Goal: Information Seeking & Learning: Learn about a topic

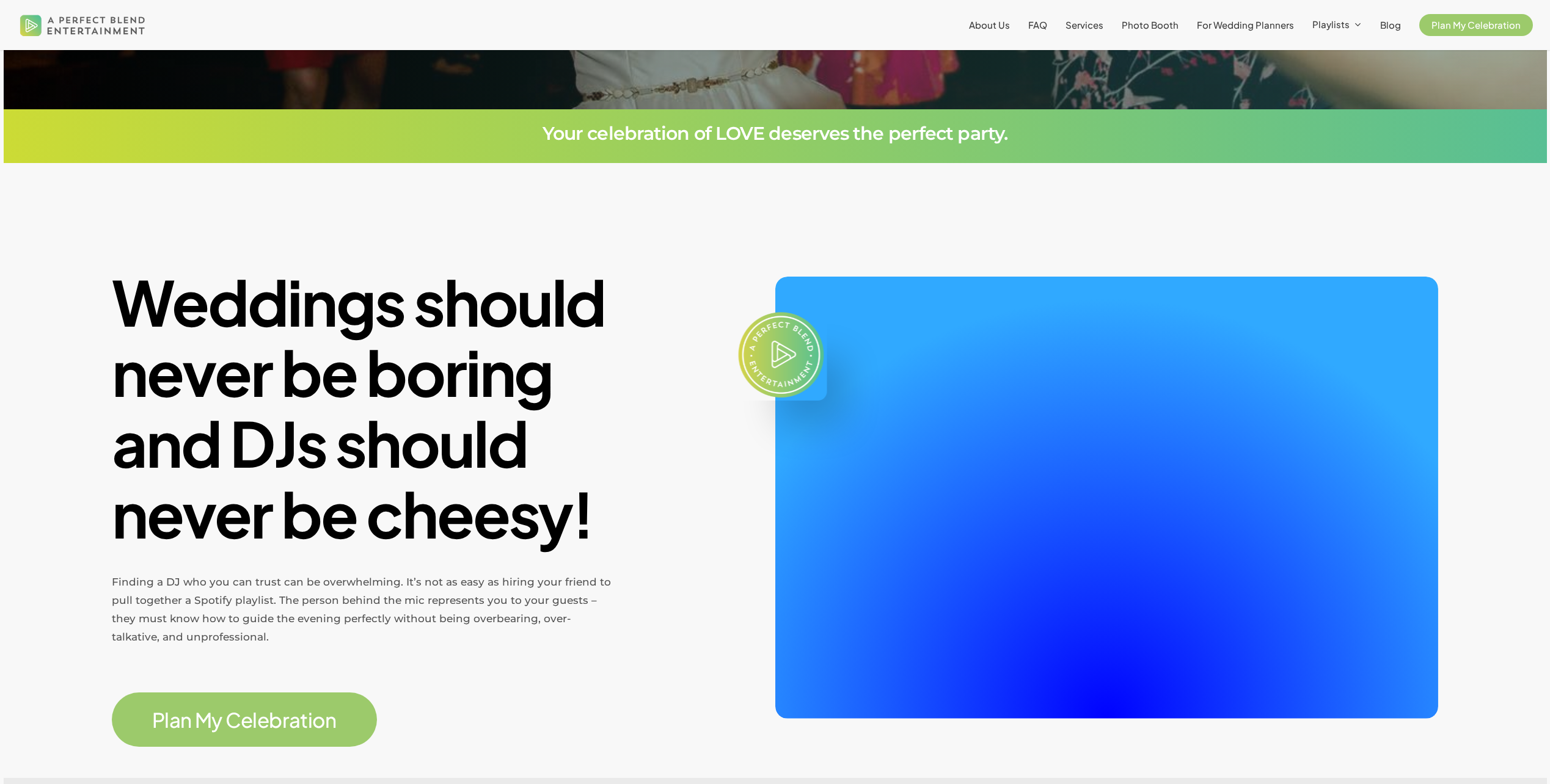
scroll to position [305, 0]
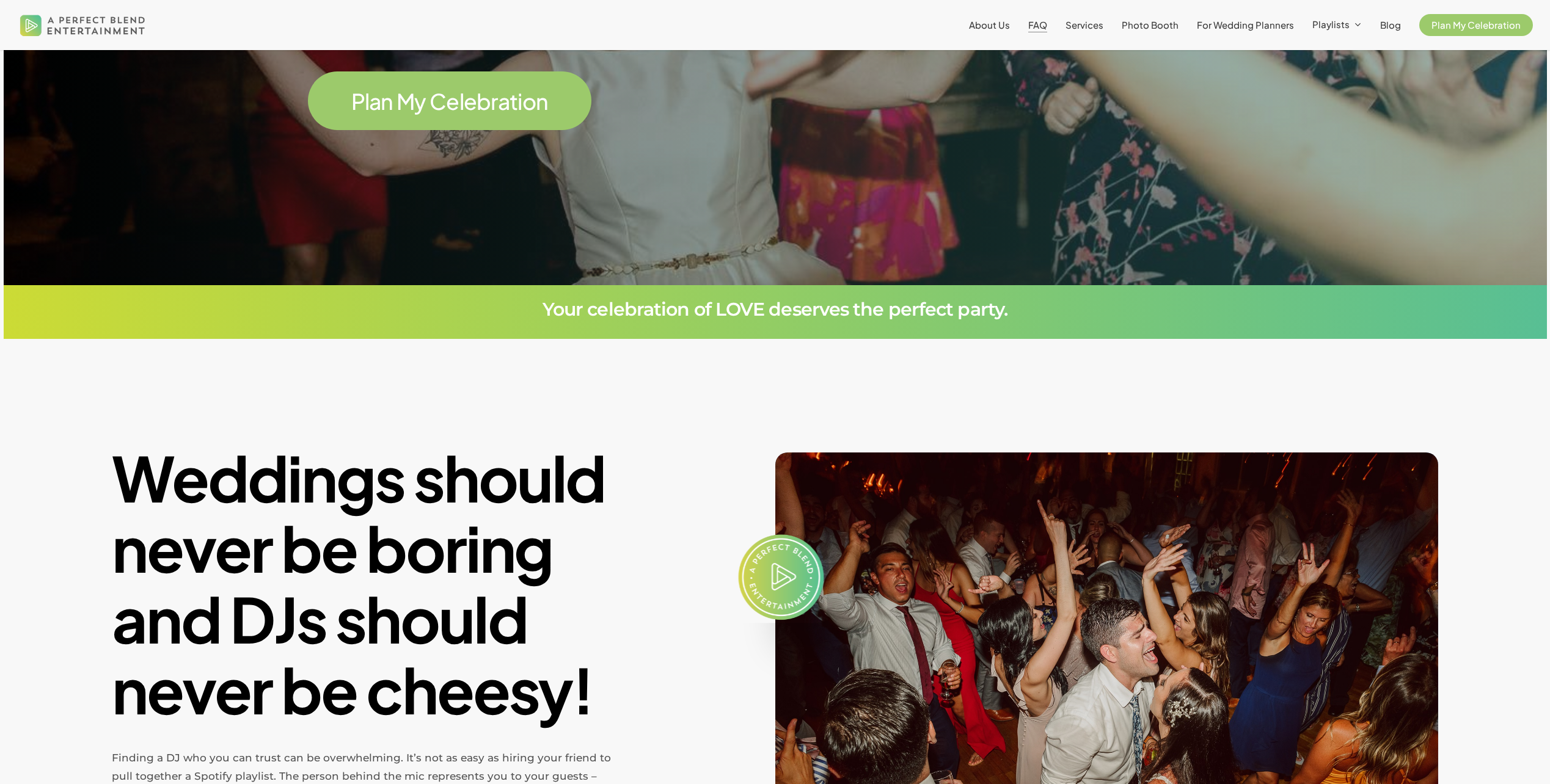
click at [1045, 26] on span "FAQ" at bounding box center [1038, 25] width 19 height 12
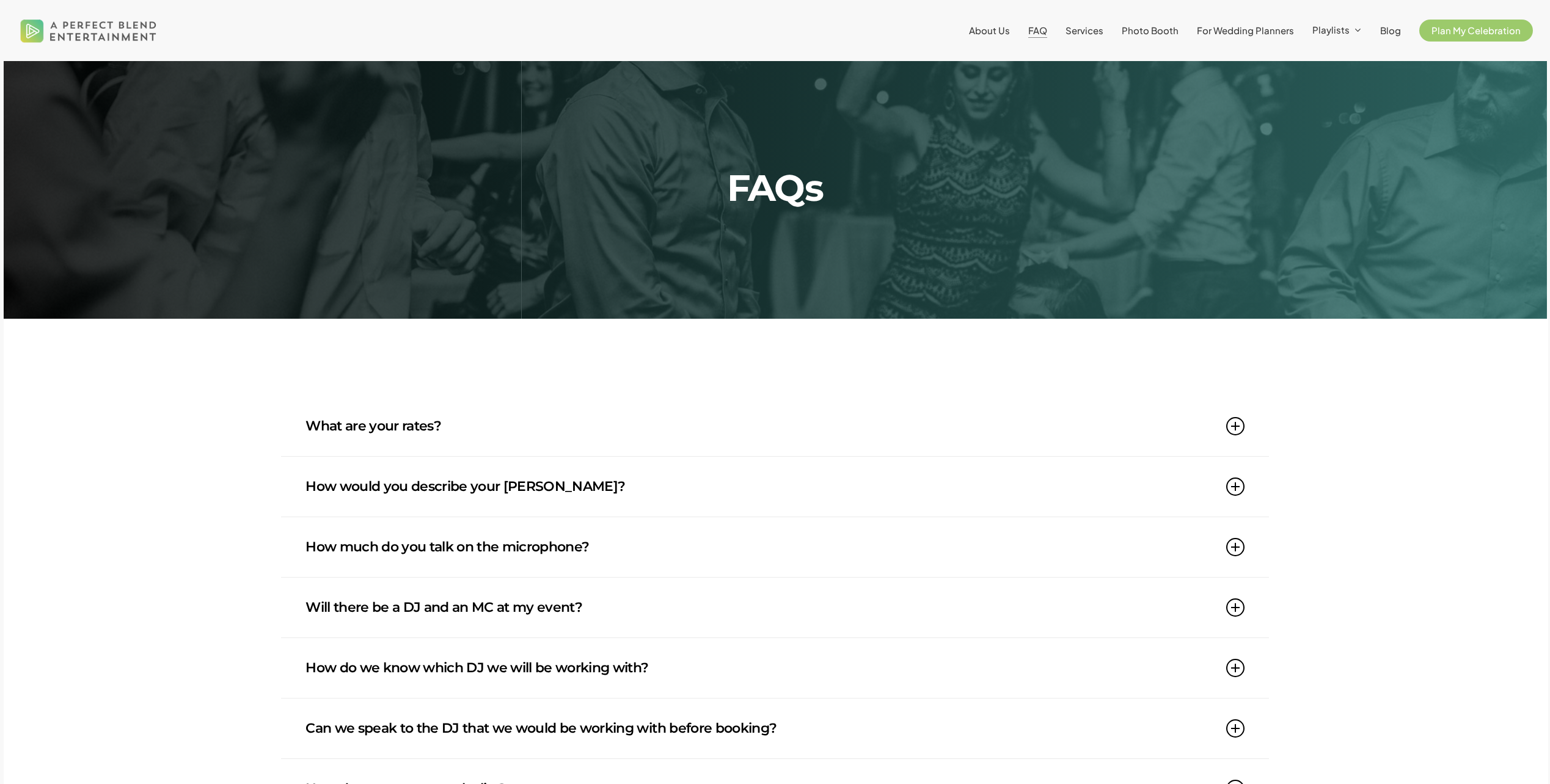
click at [744, 420] on link "What are your rates?" at bounding box center [775, 426] width 939 height 60
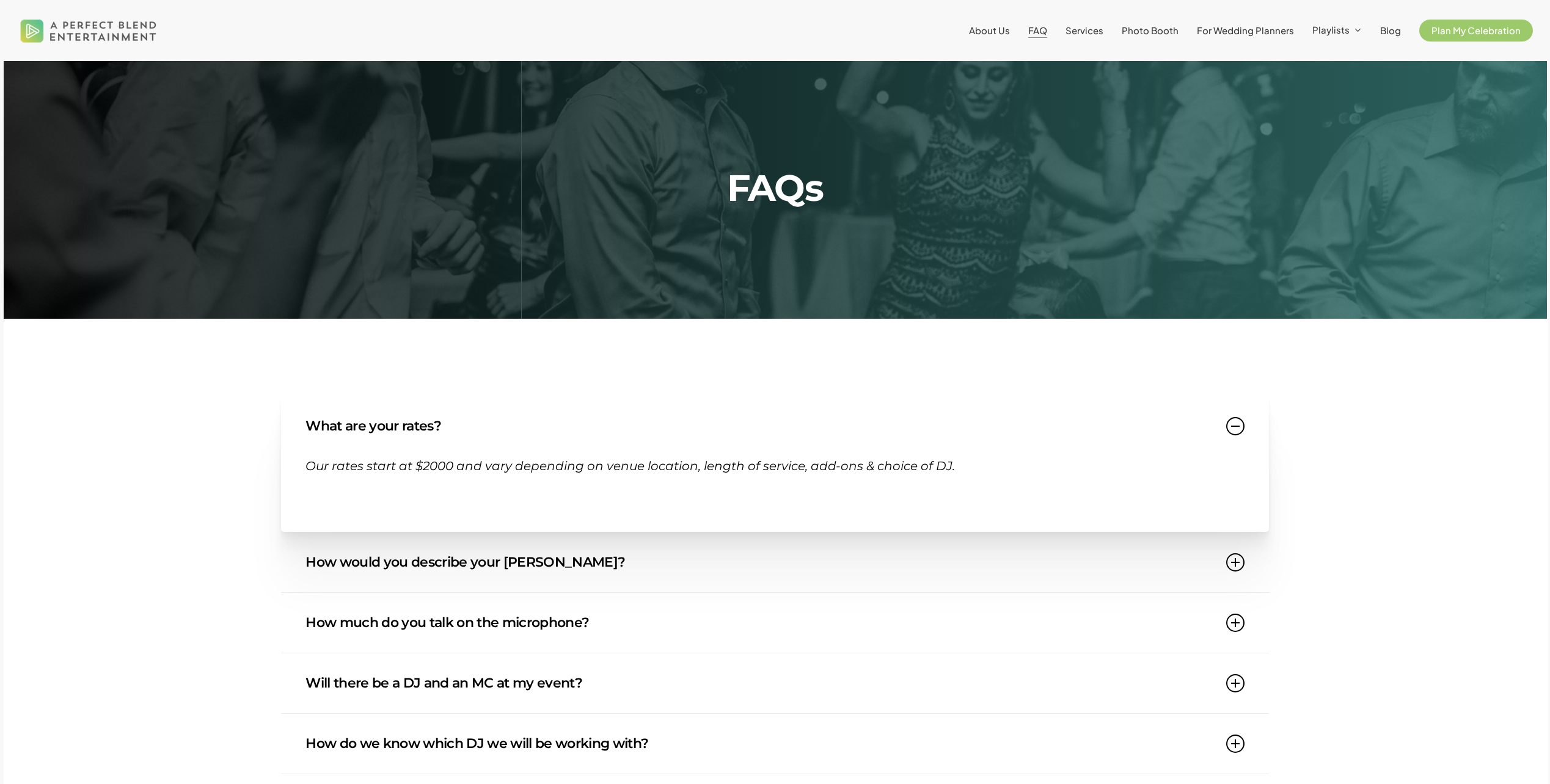
click at [767, 576] on link "How would you describe your [PERSON_NAME]?" at bounding box center [775, 562] width 939 height 60
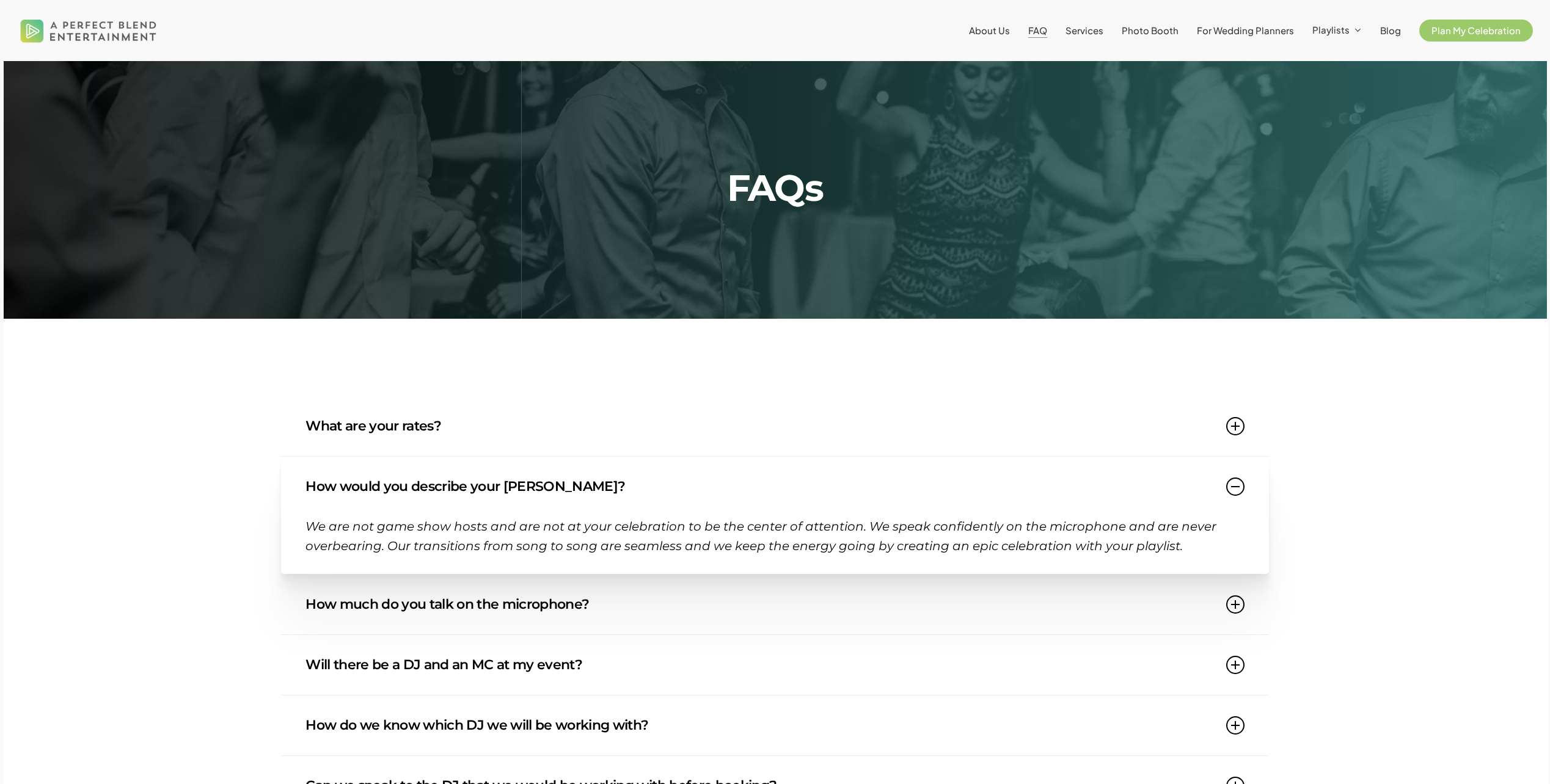
click at [755, 609] on link "How much do you talk on the microphone?" at bounding box center [775, 605] width 939 height 60
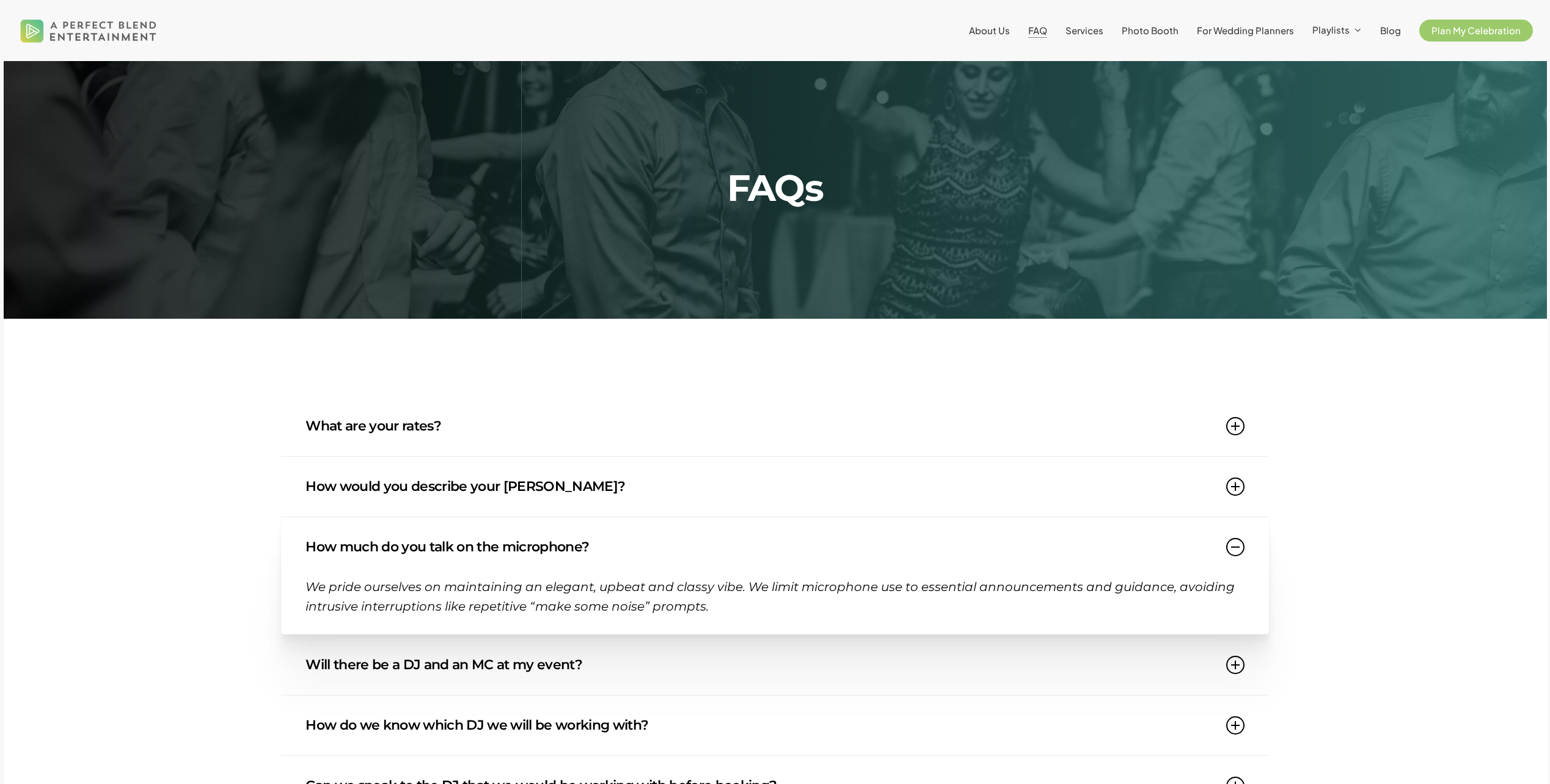
click at [659, 659] on link "Will there be a DJ and an MC at my event?" at bounding box center [775, 665] width 939 height 60
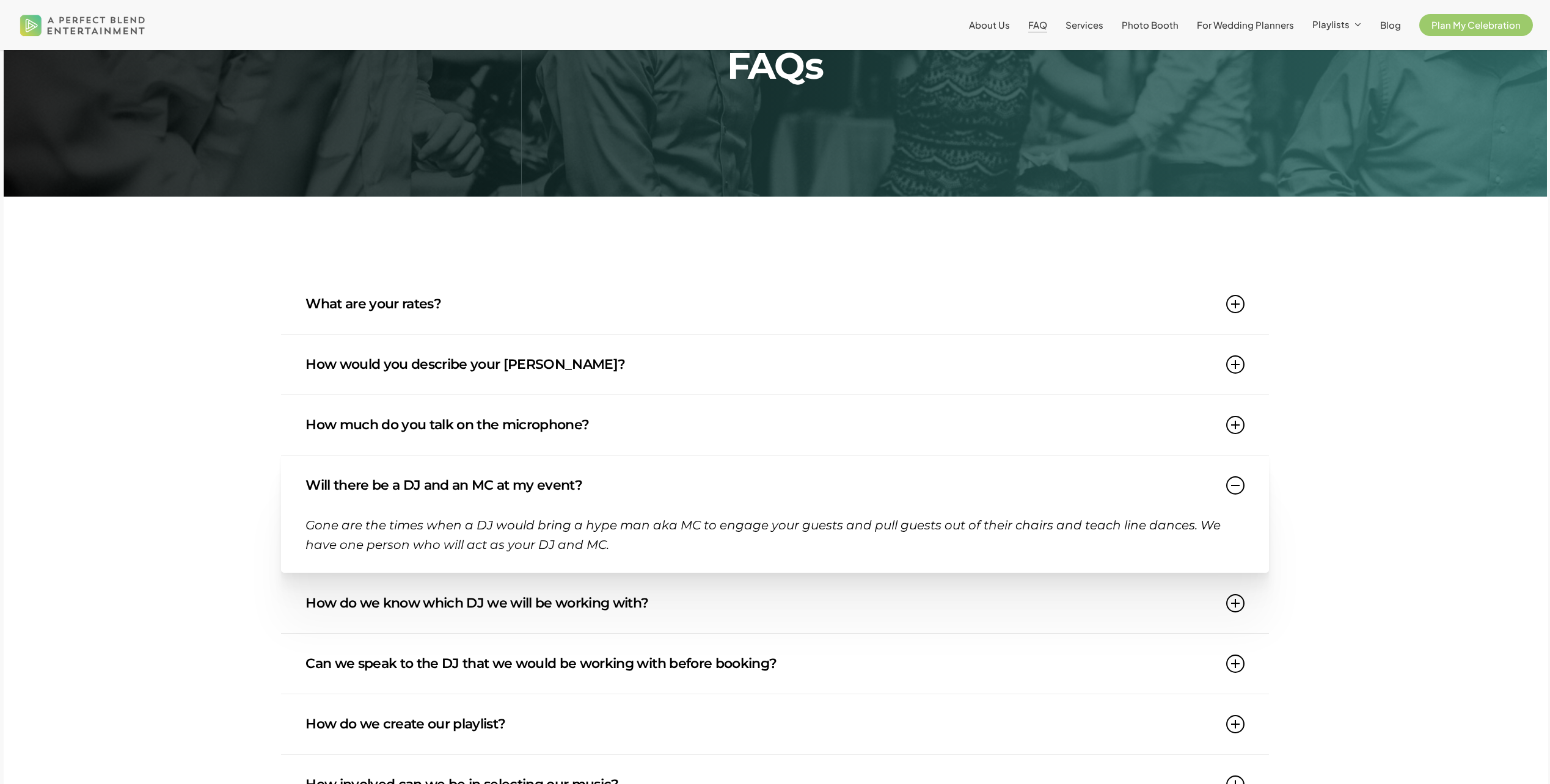
scroll to position [183, 0]
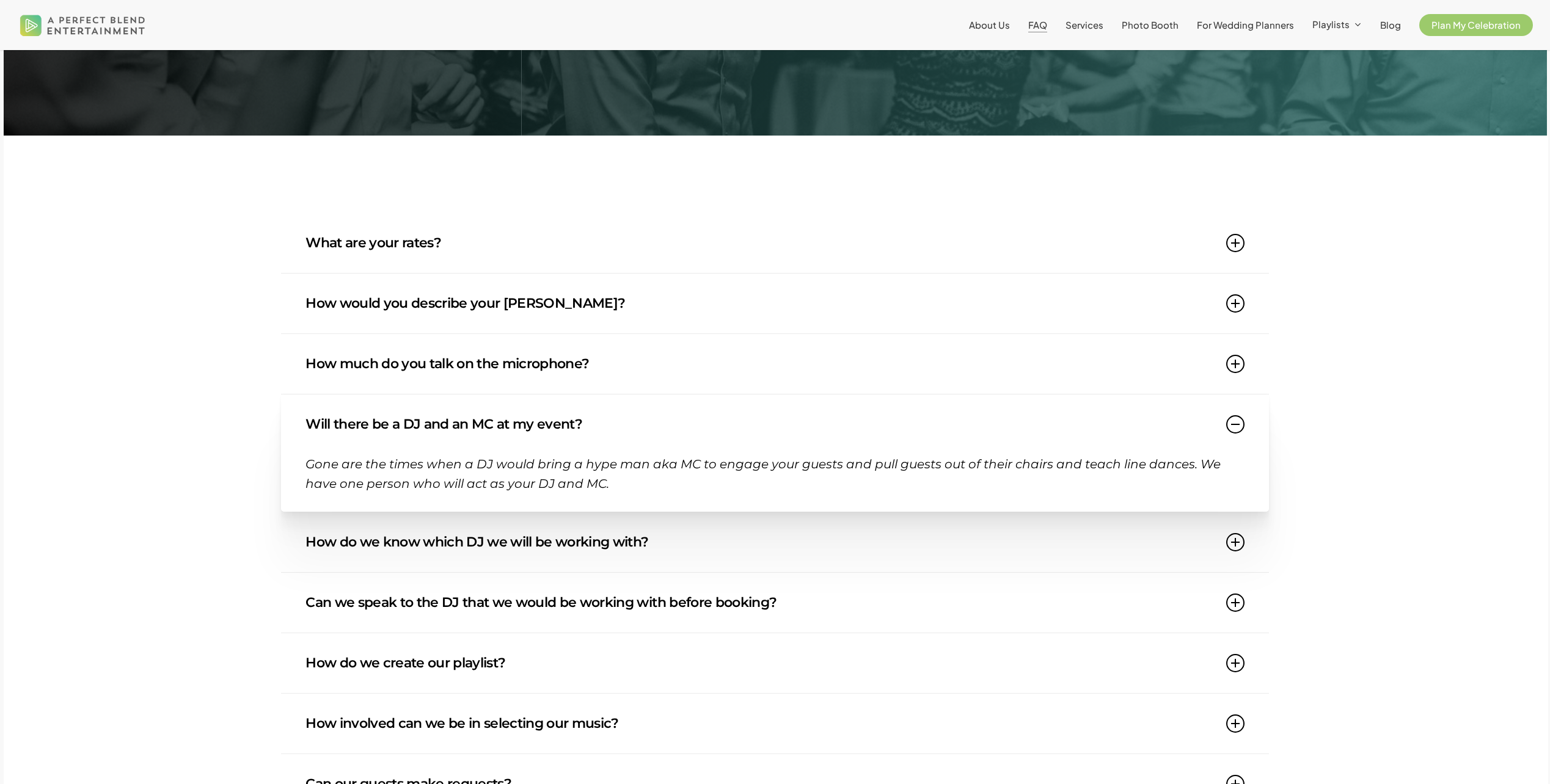
click at [697, 621] on link "Can we speak to the DJ that we would be working with before booking?" at bounding box center [775, 603] width 939 height 60
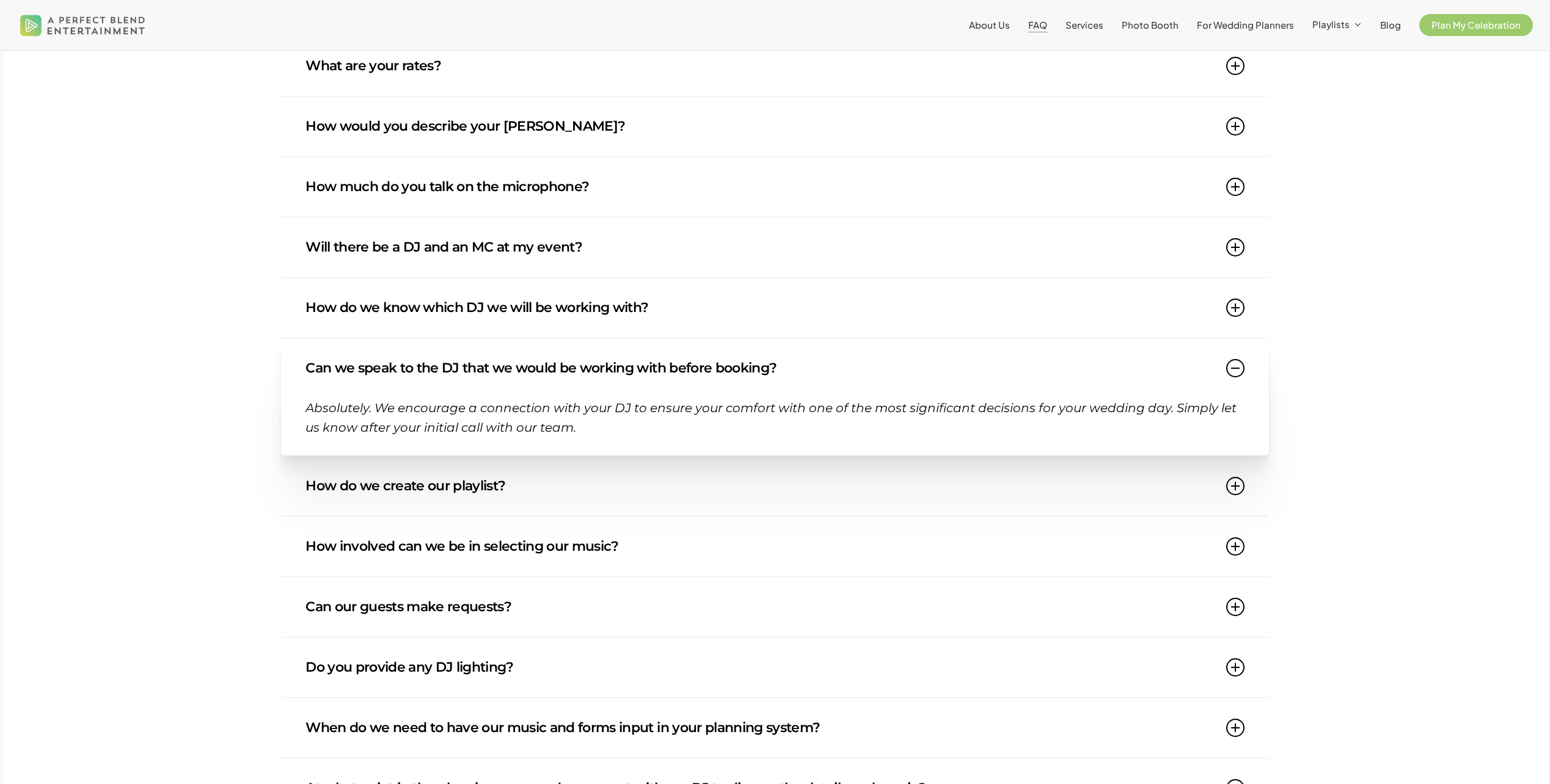
scroll to position [366, 0]
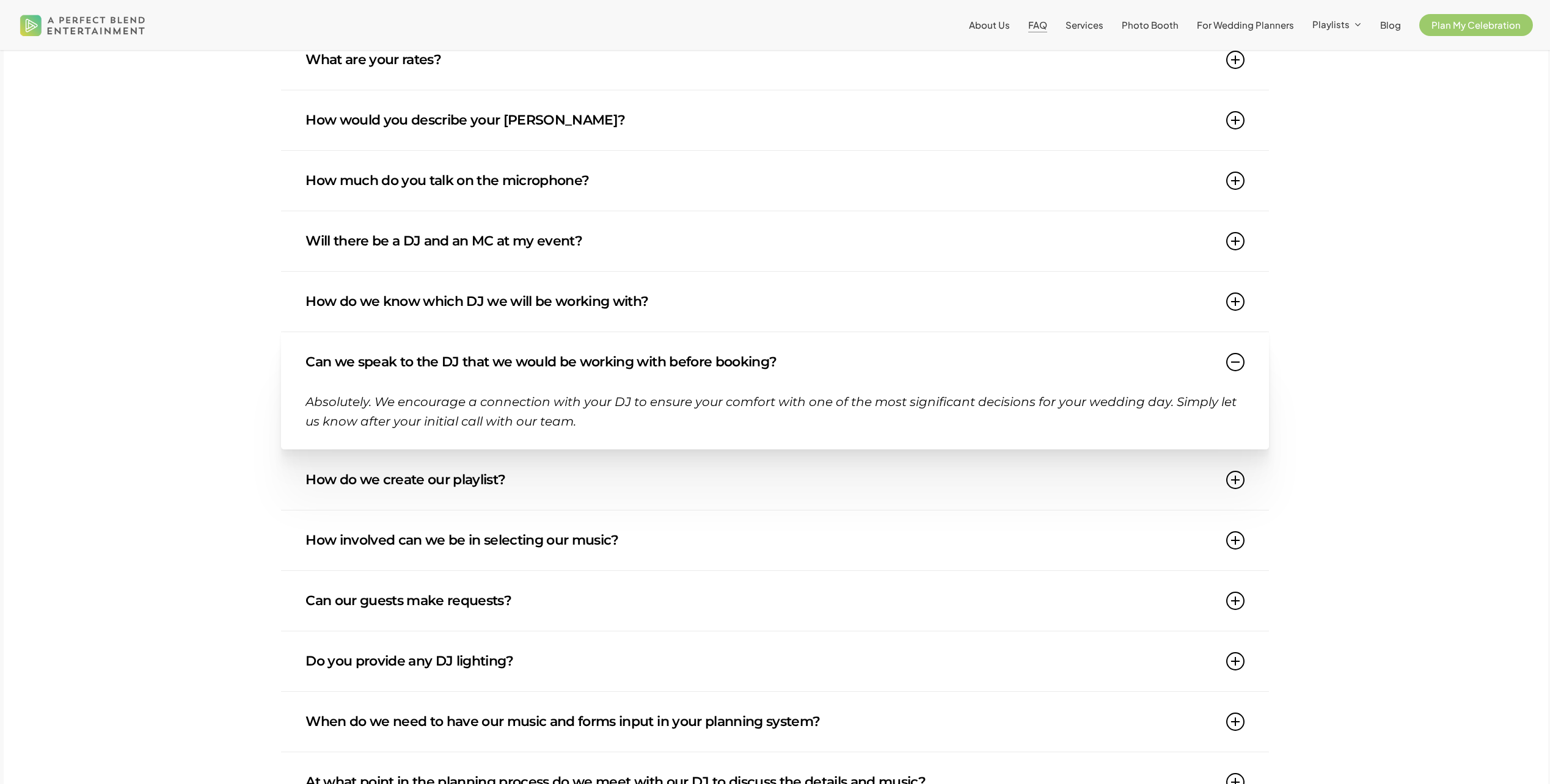
click at [697, 621] on link "Can our guests make requests?" at bounding box center [775, 601] width 939 height 60
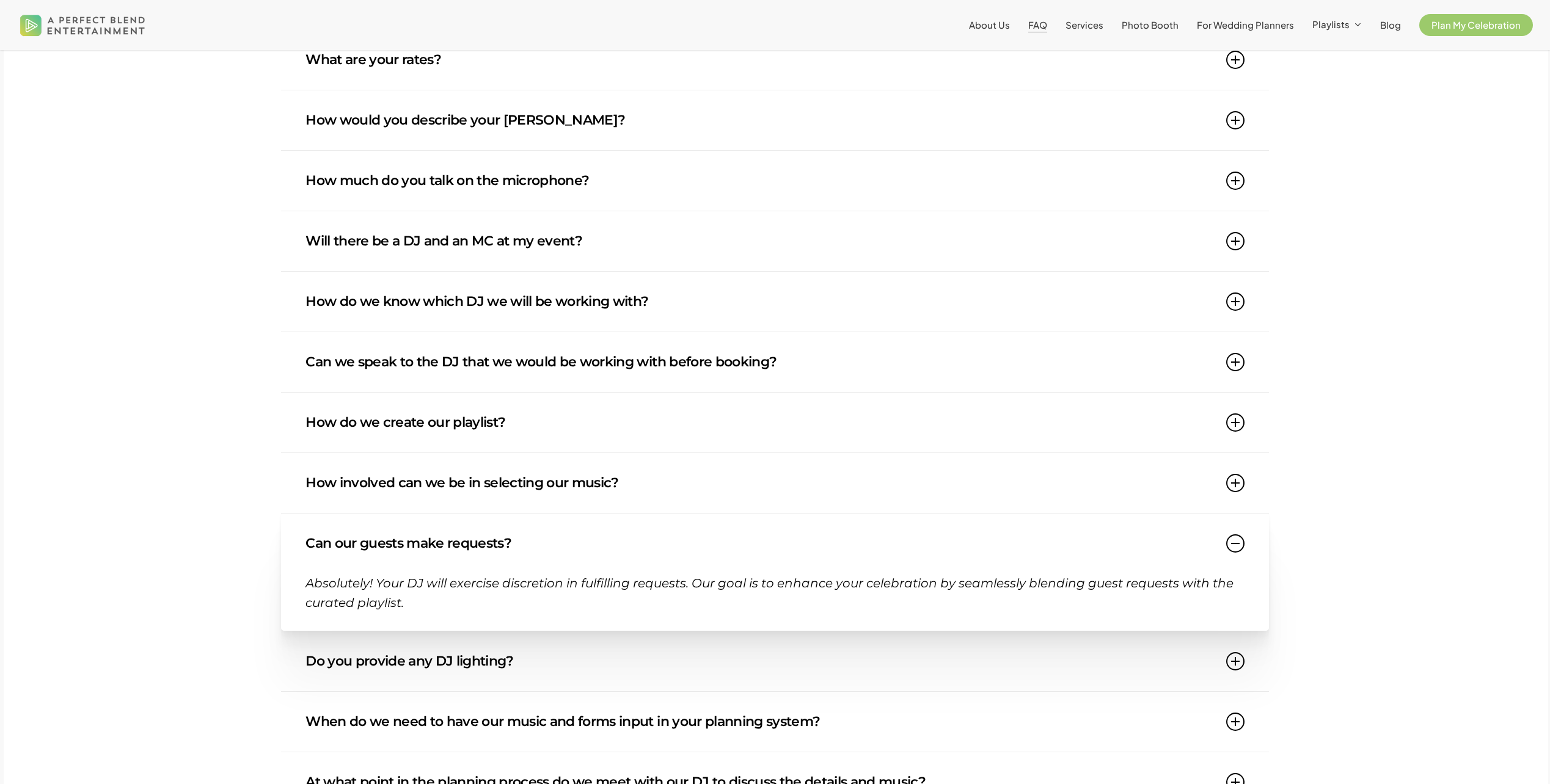
click at [717, 498] on link "How involved can we be in selecting our music?" at bounding box center [775, 483] width 939 height 60
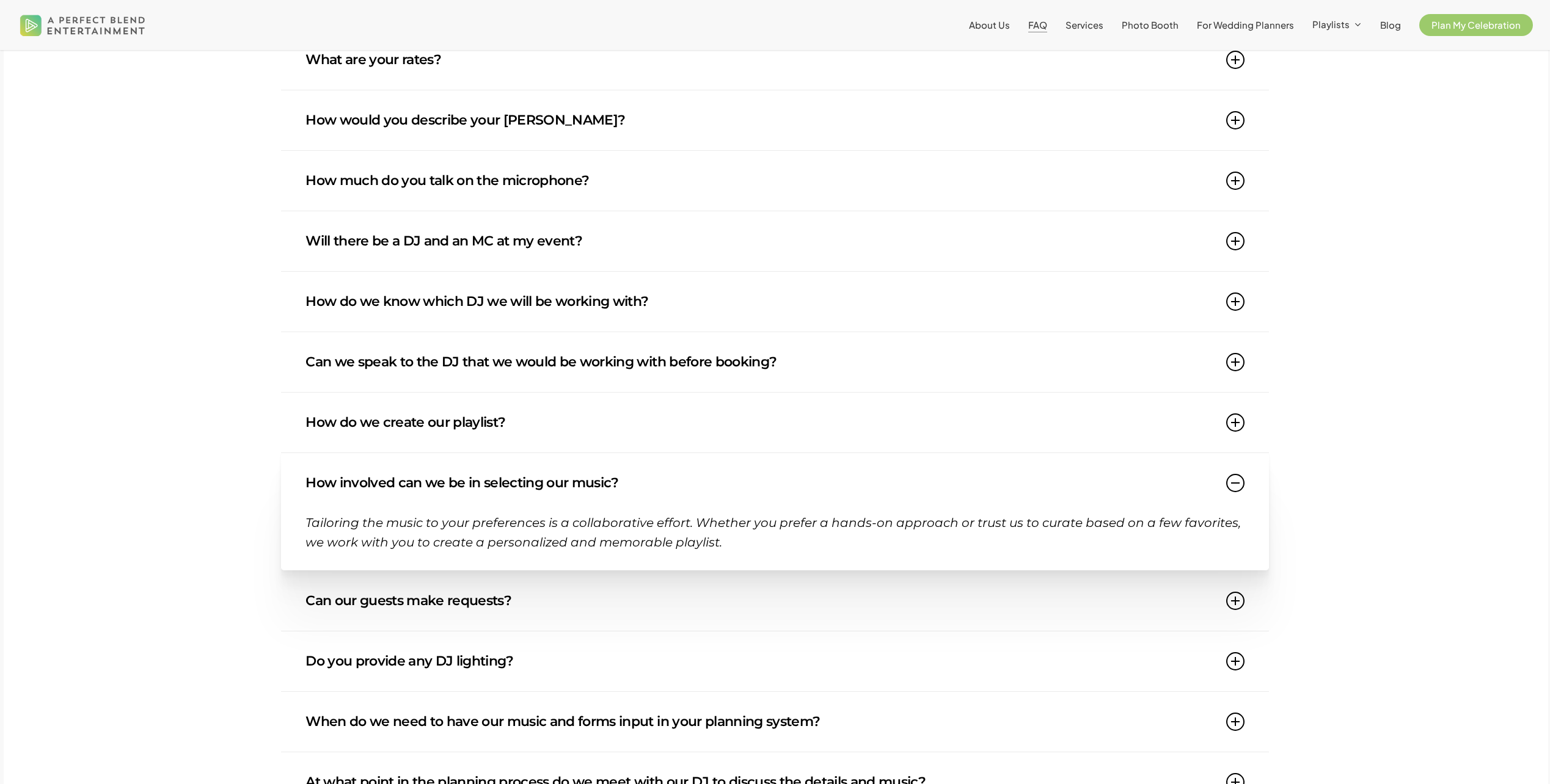
click at [650, 426] on link "How do we create our playlist?" at bounding box center [775, 423] width 939 height 60
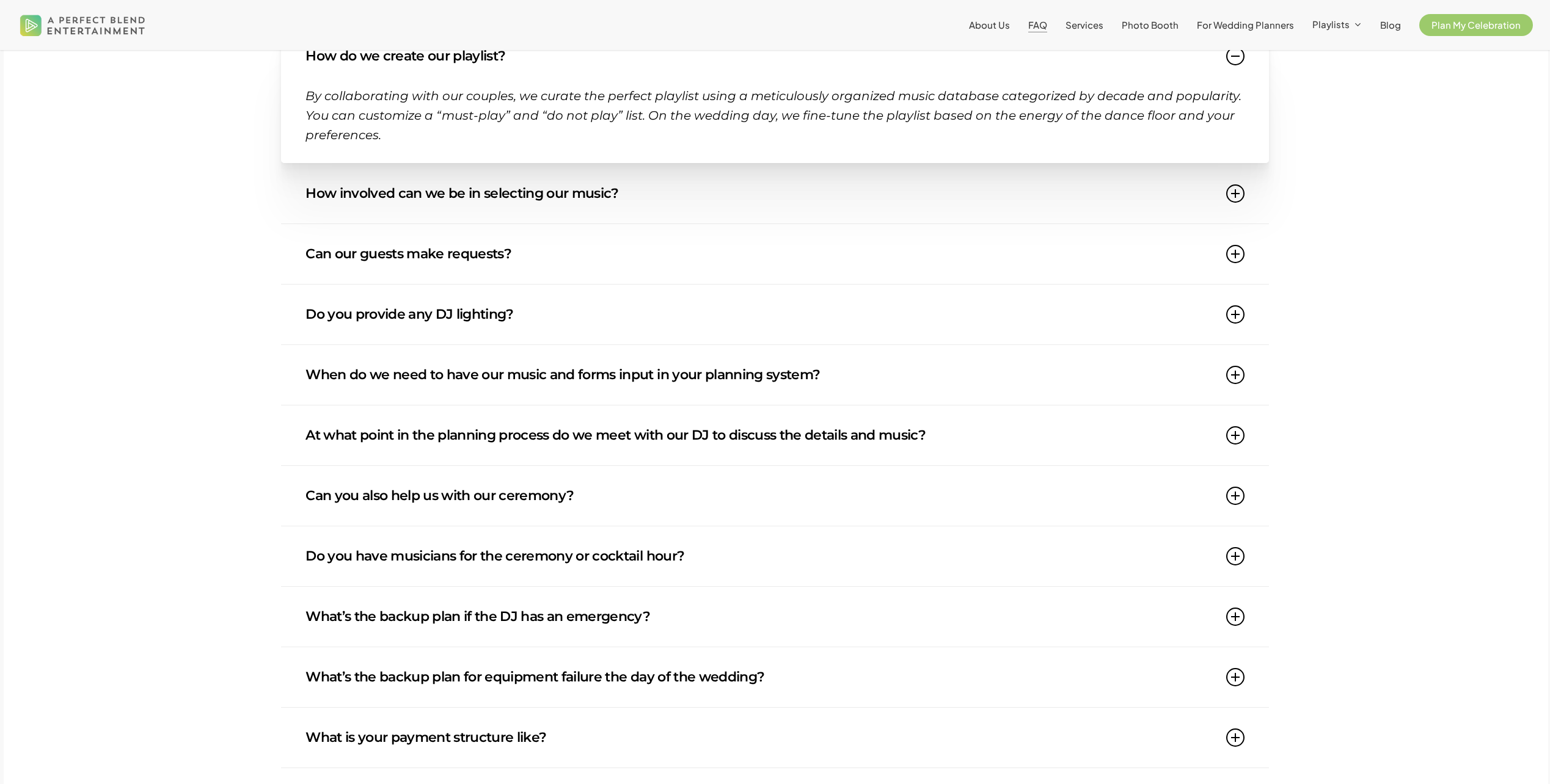
scroll to position [794, 0]
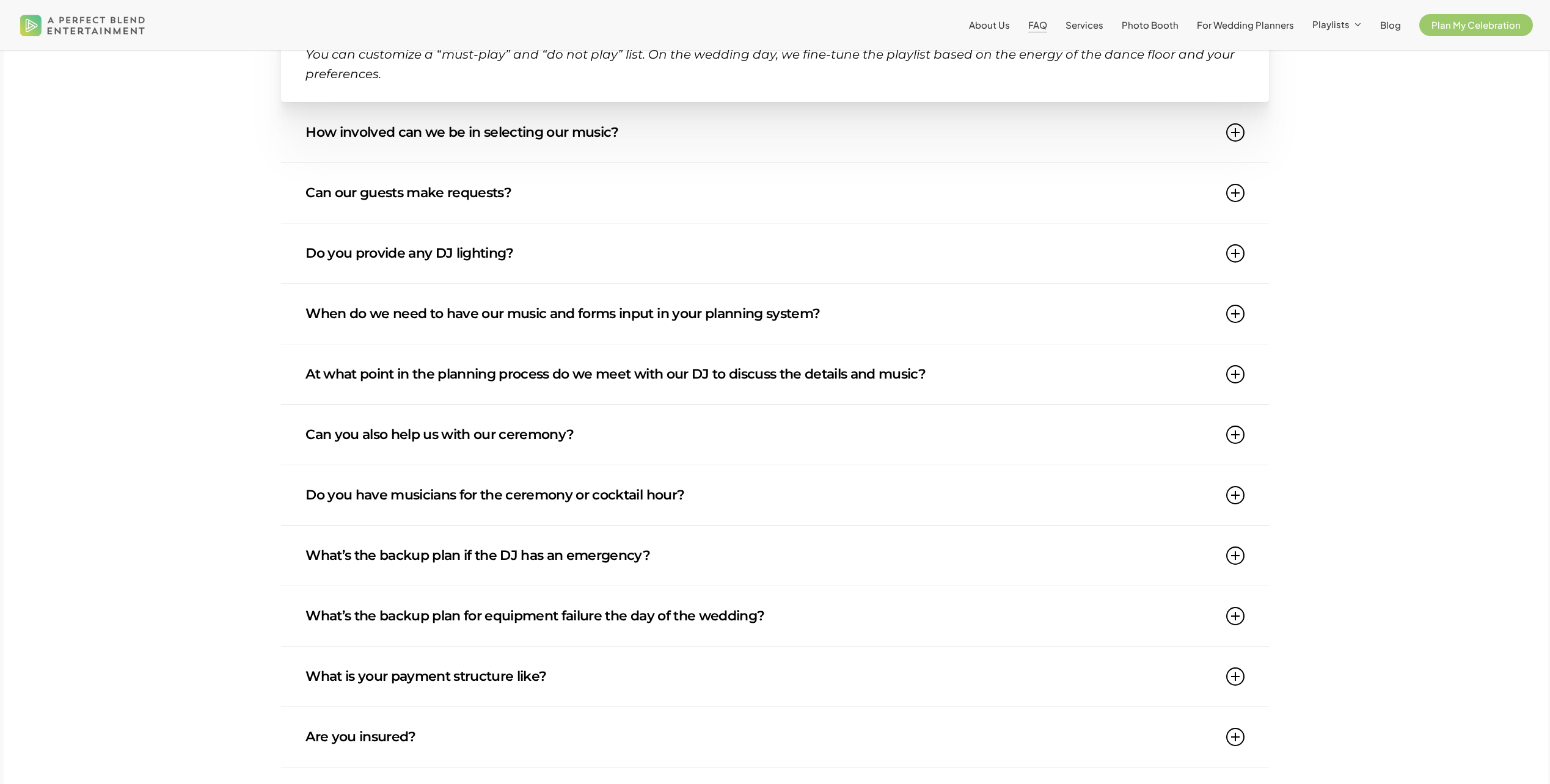
click at [741, 592] on link "What’s the backup plan for equipment failure the day of the wedding?" at bounding box center [775, 616] width 939 height 60
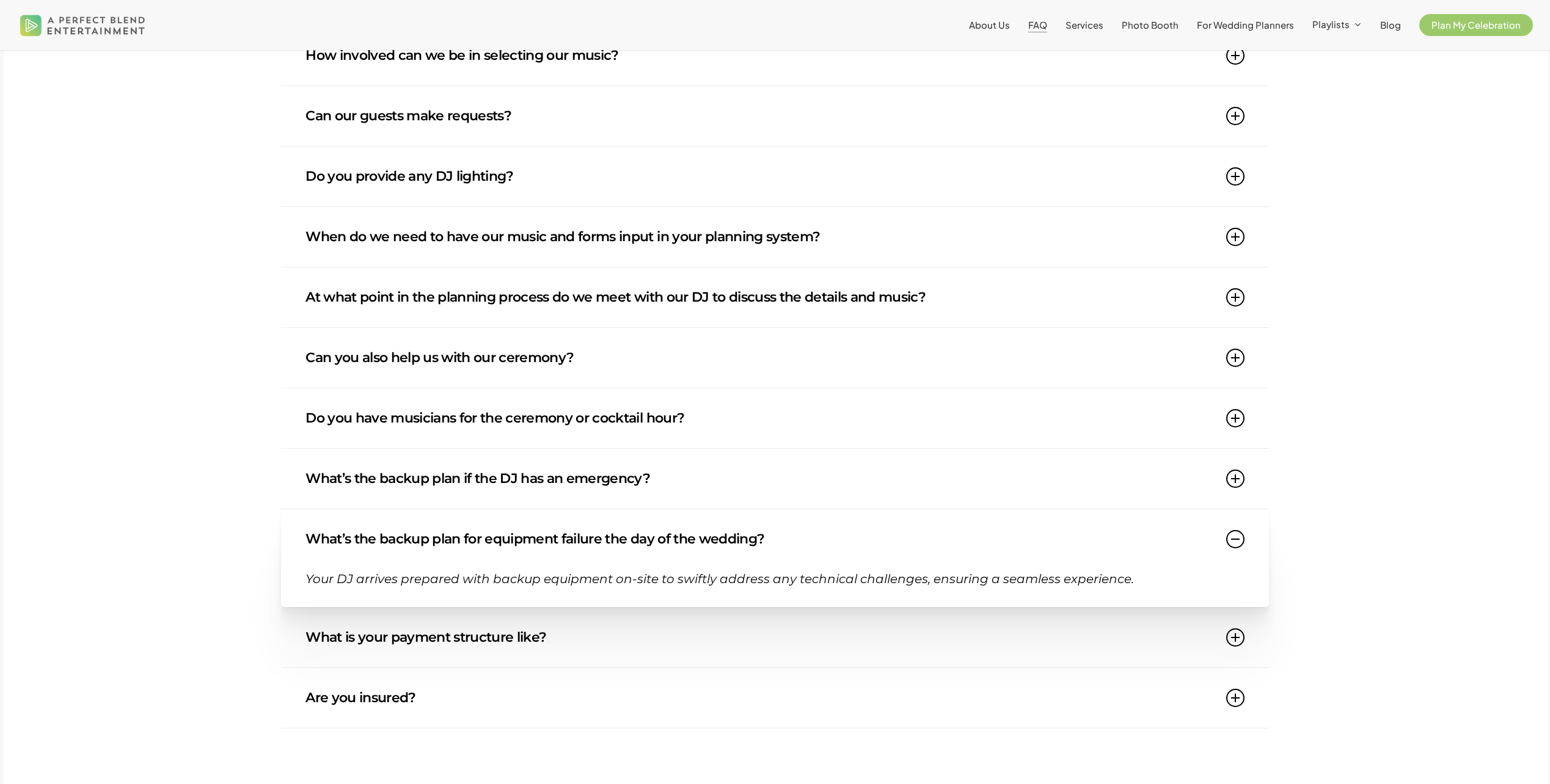
click at [626, 487] on link "What’s the backup plan if the DJ has an emergency?" at bounding box center [775, 479] width 939 height 60
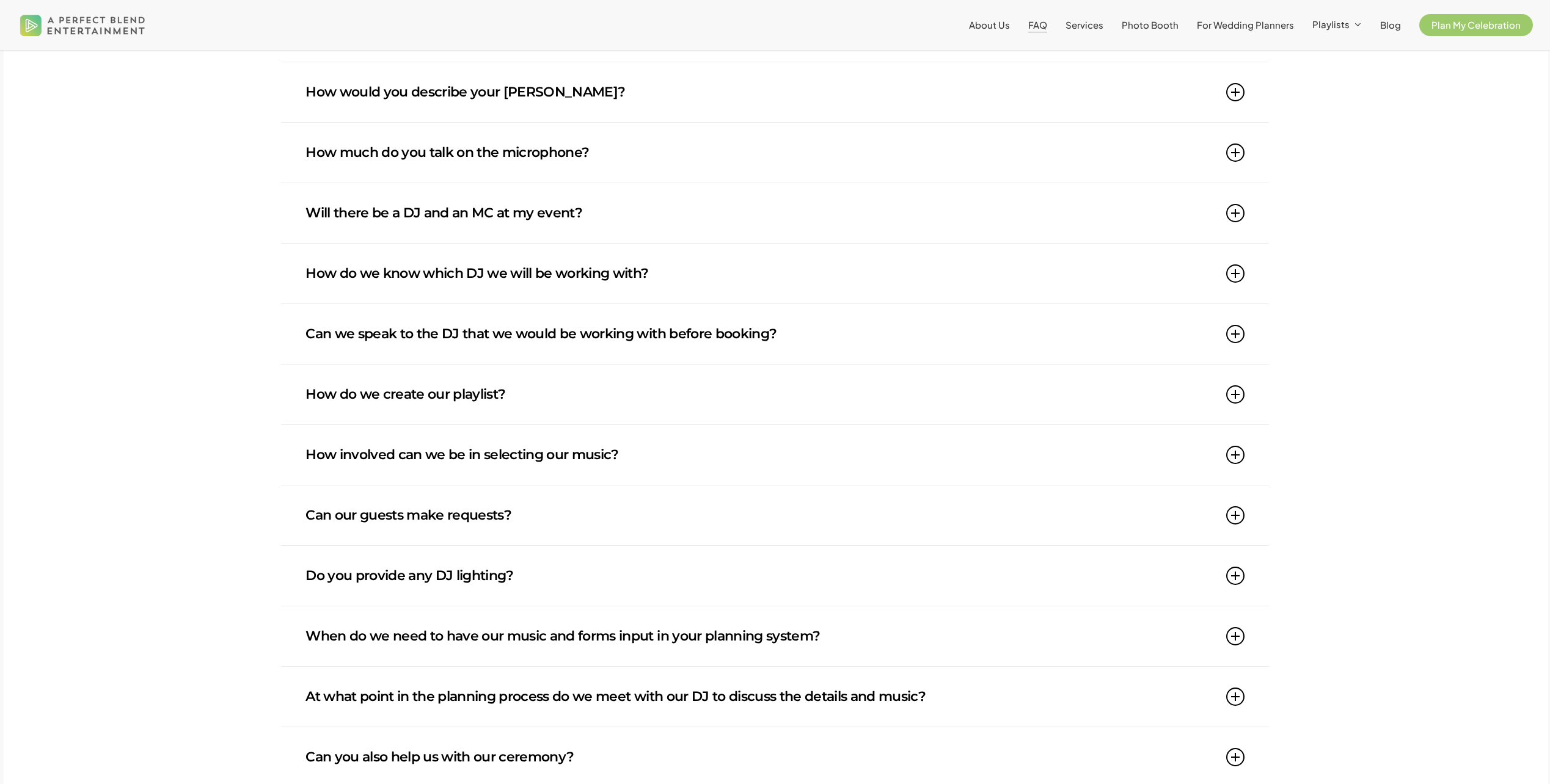
scroll to position [183, 0]
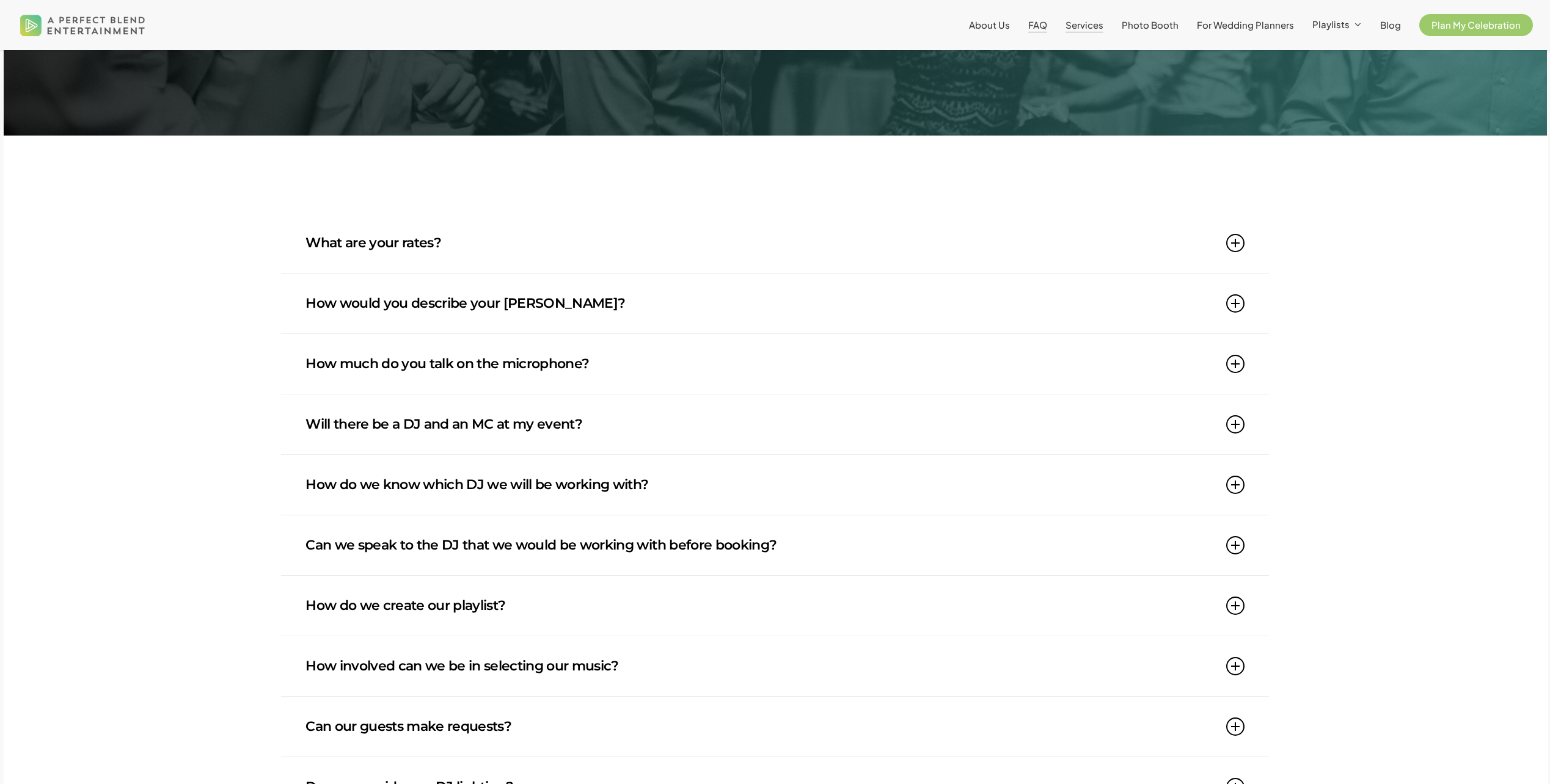
click at [1101, 25] on span "Services" at bounding box center [1085, 25] width 38 height 12
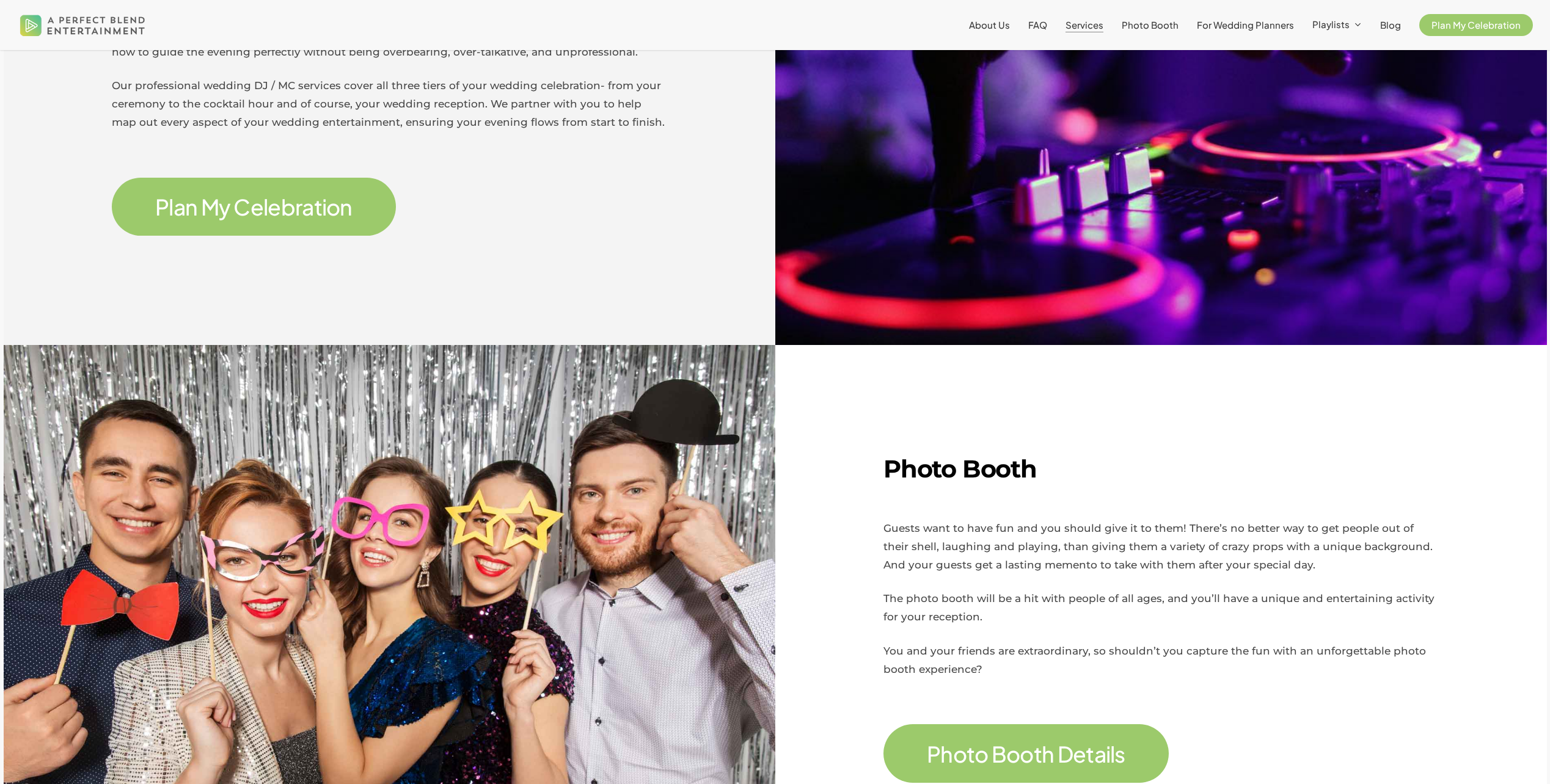
scroll to position [611, 0]
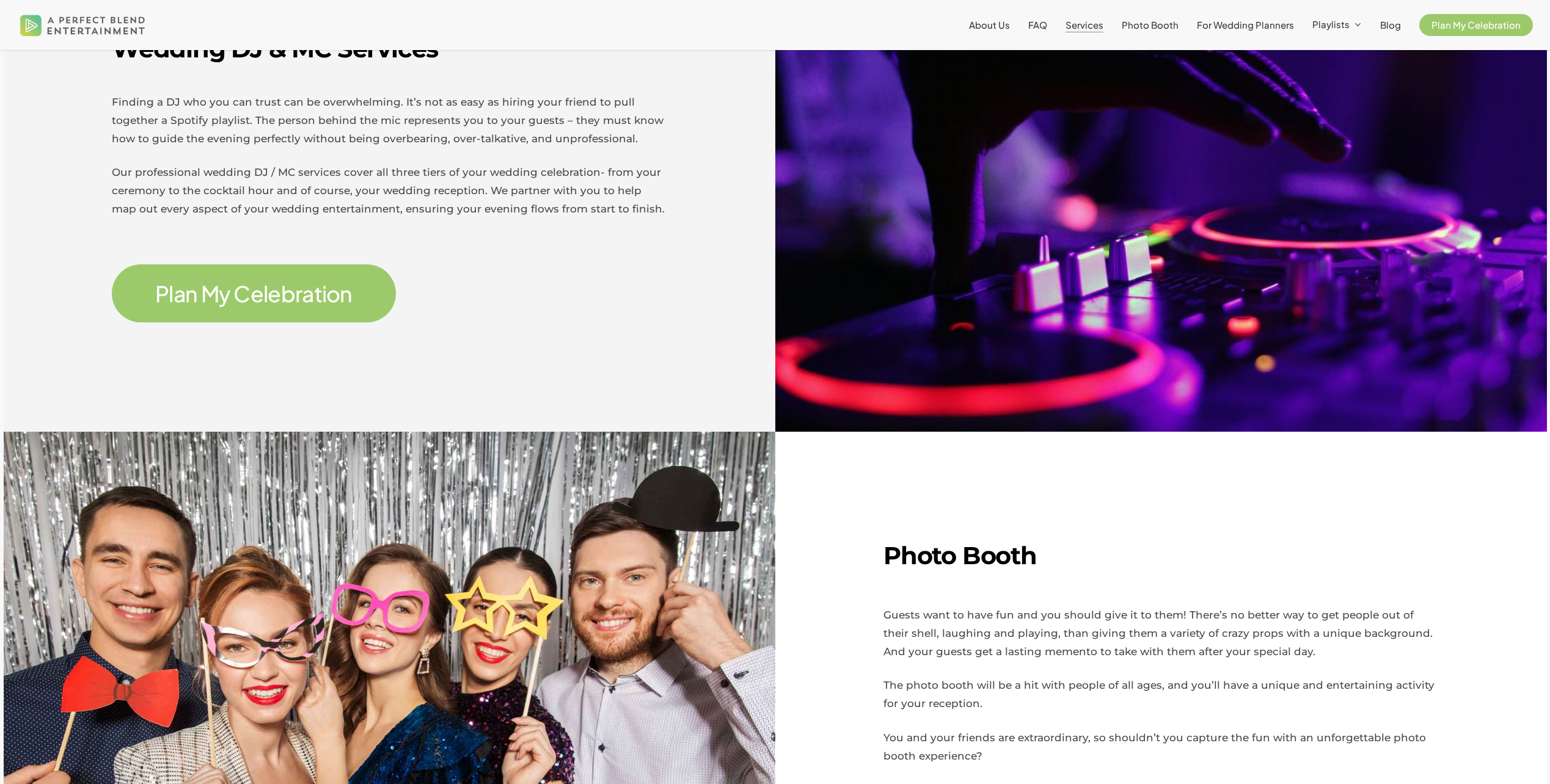
click at [328, 276] on span "P l a n M y C e l e b r a t i o n" at bounding box center [254, 294] width 284 height 58
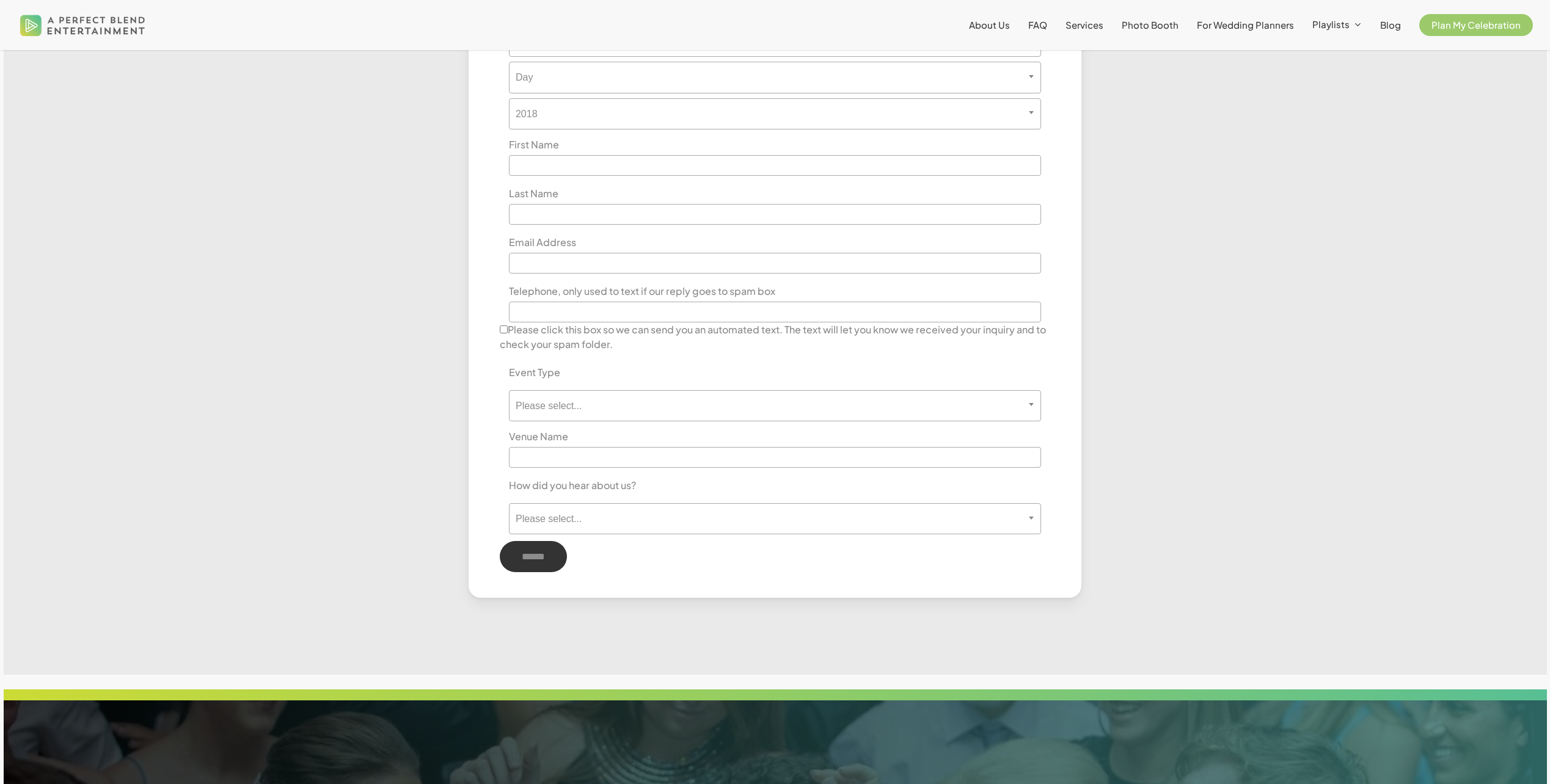
scroll to position [366, 0]
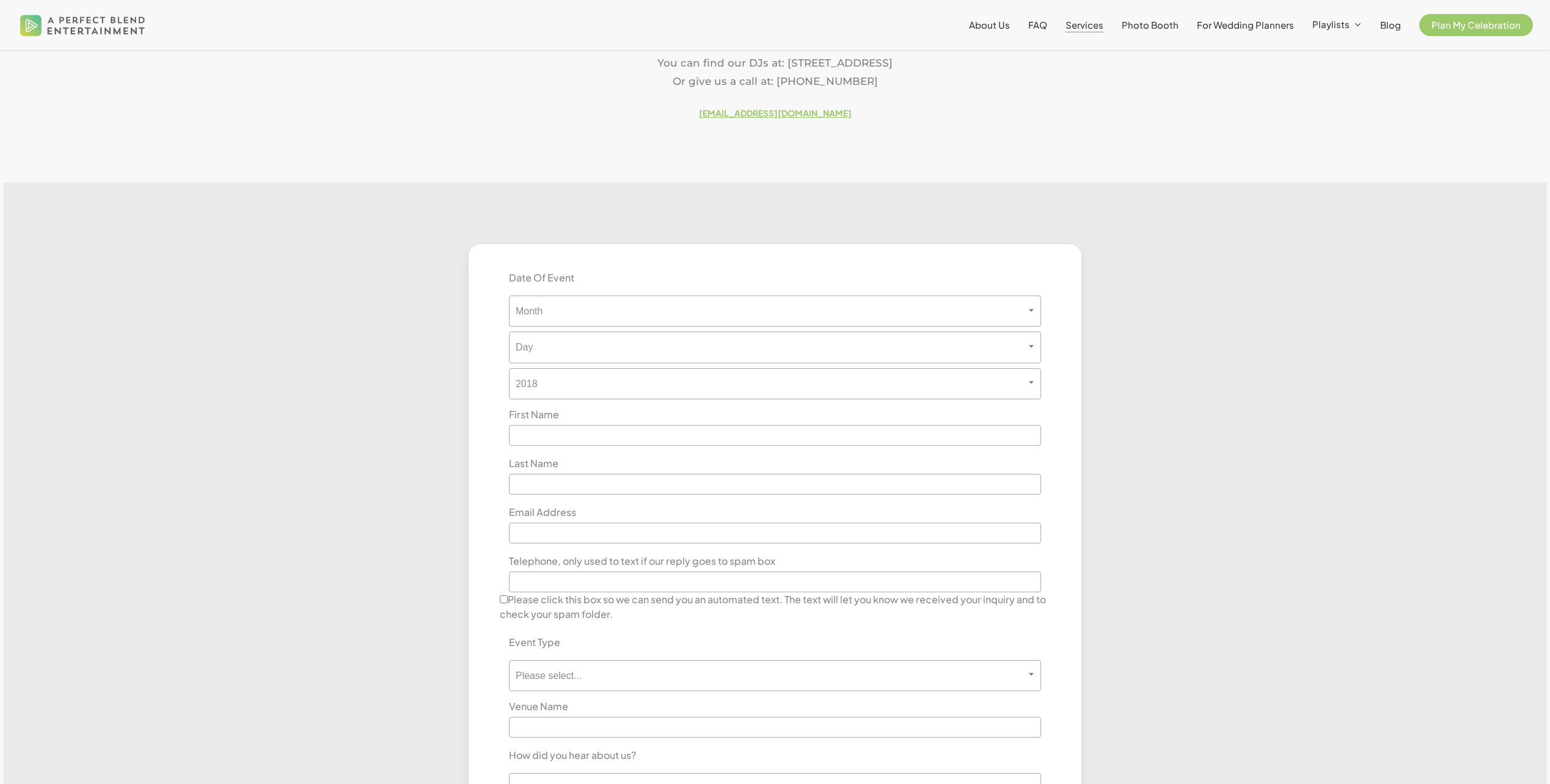
click at [1101, 25] on span "Services" at bounding box center [1085, 25] width 38 height 12
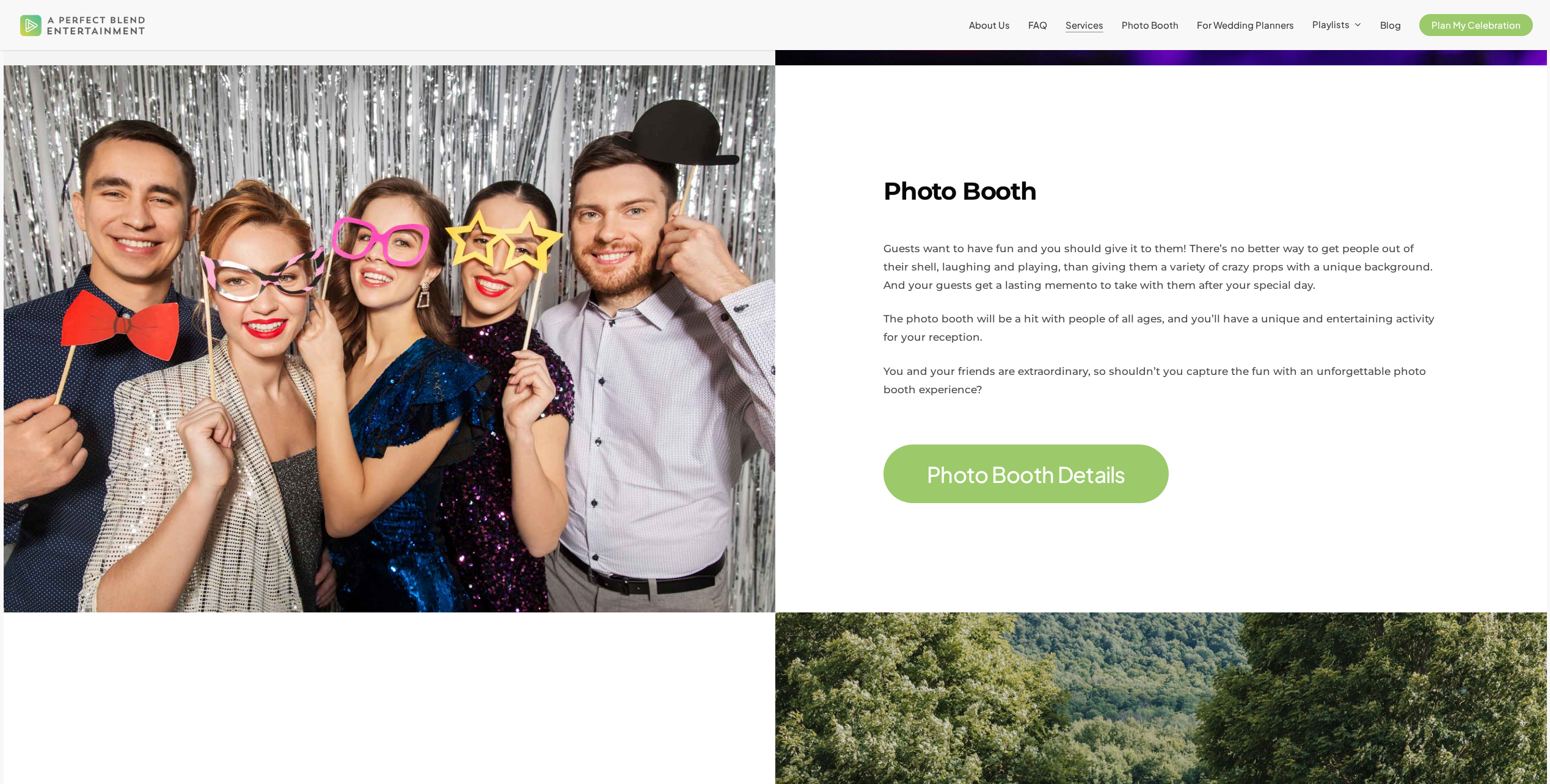
scroll to position [1588, 0]
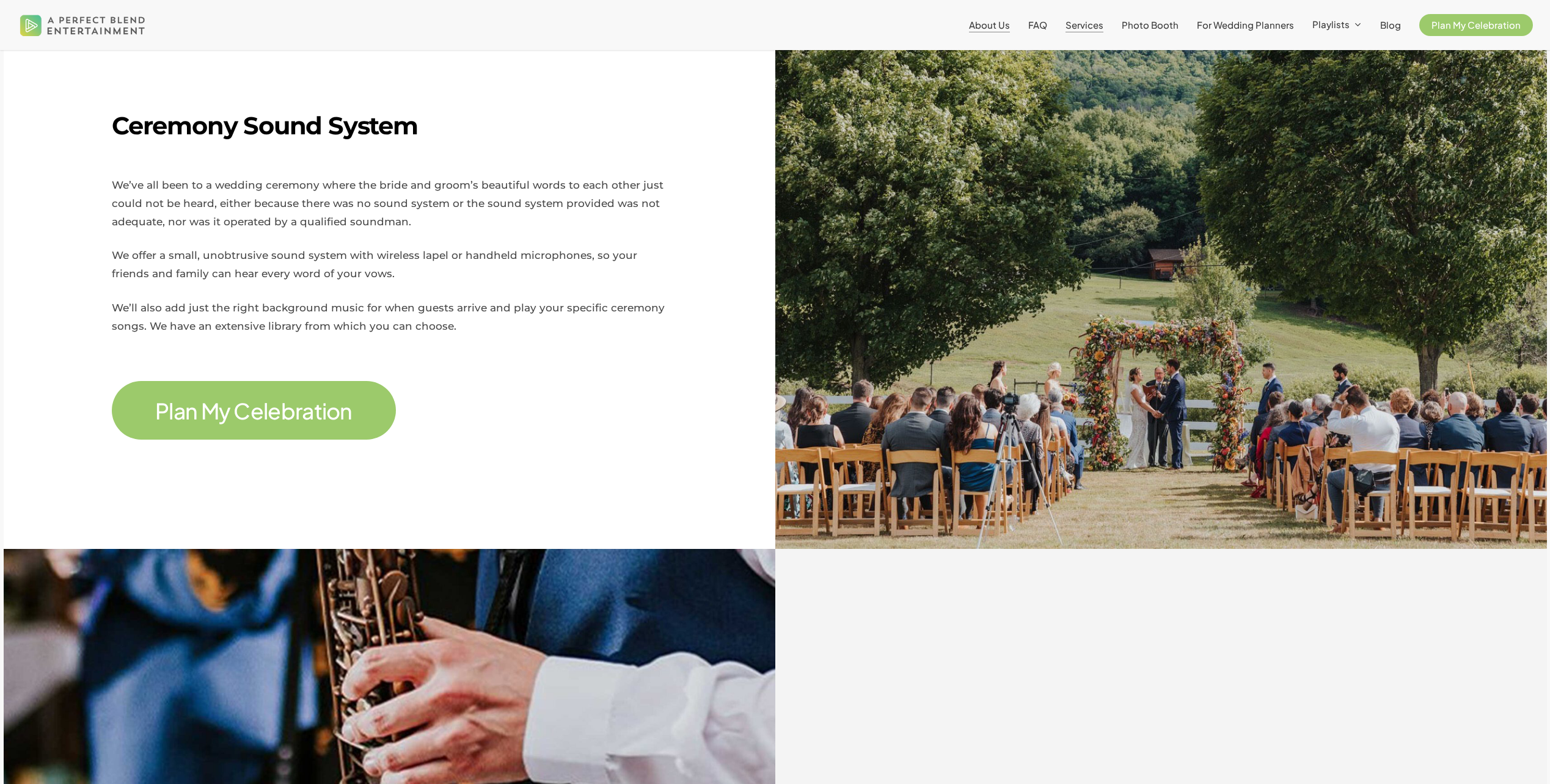
click at [976, 27] on li "About Us" at bounding box center [989, 25] width 59 height 50
click at [987, 25] on span "About Us" at bounding box center [989, 25] width 41 height 12
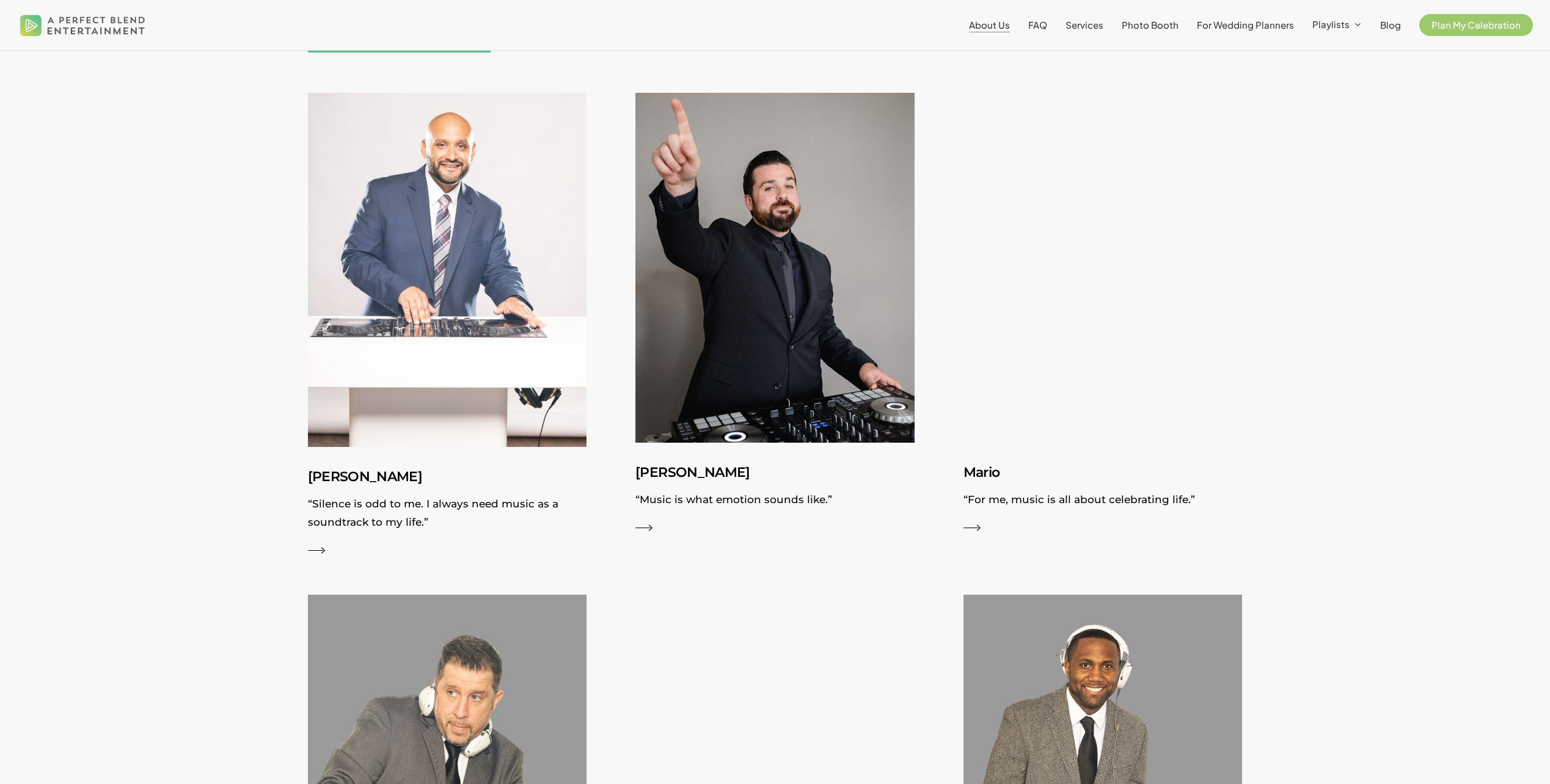
scroll to position [1099, 0]
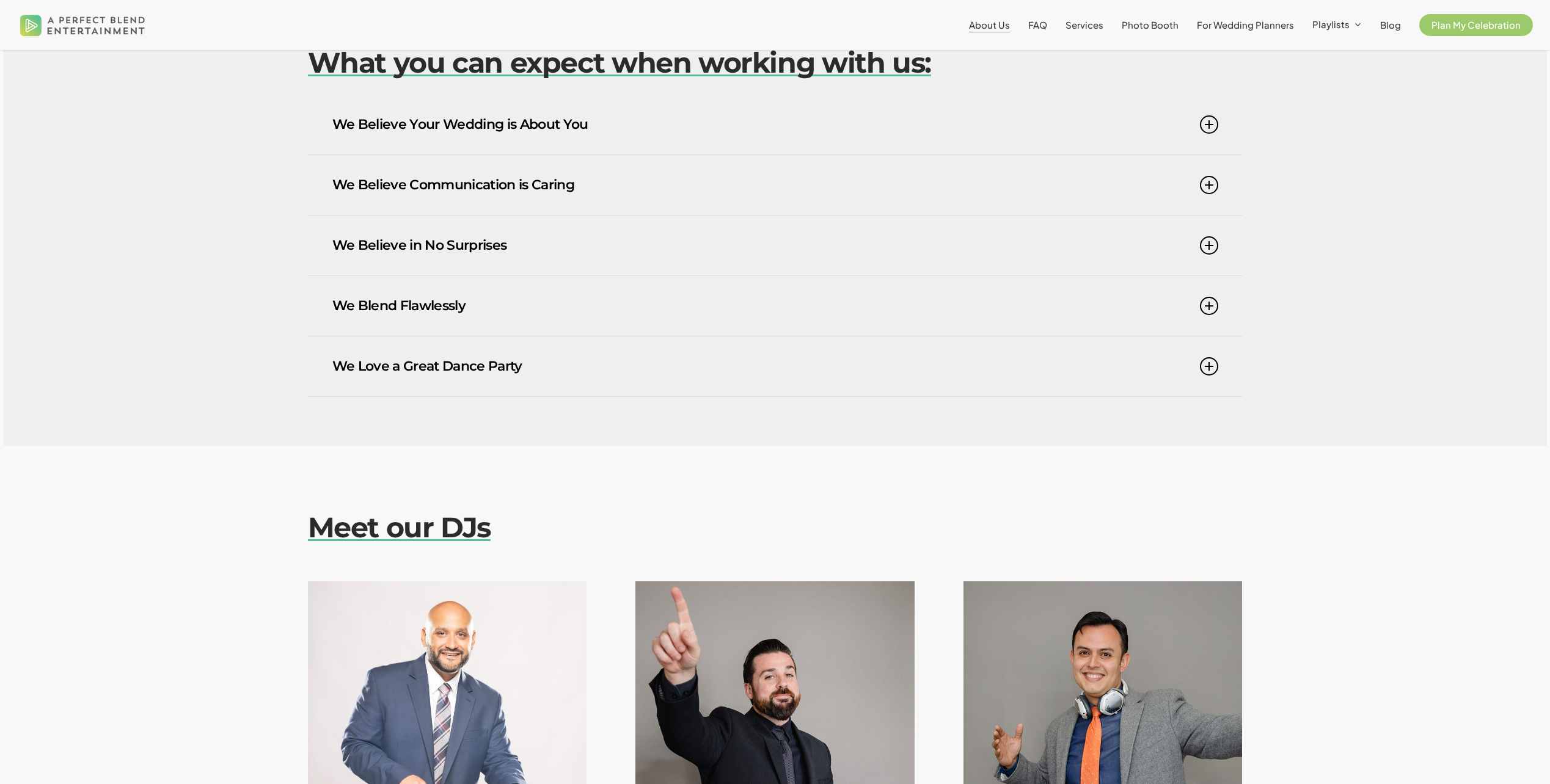
click at [871, 224] on link "We Believe in No Surprises" at bounding box center [775, 246] width 886 height 60
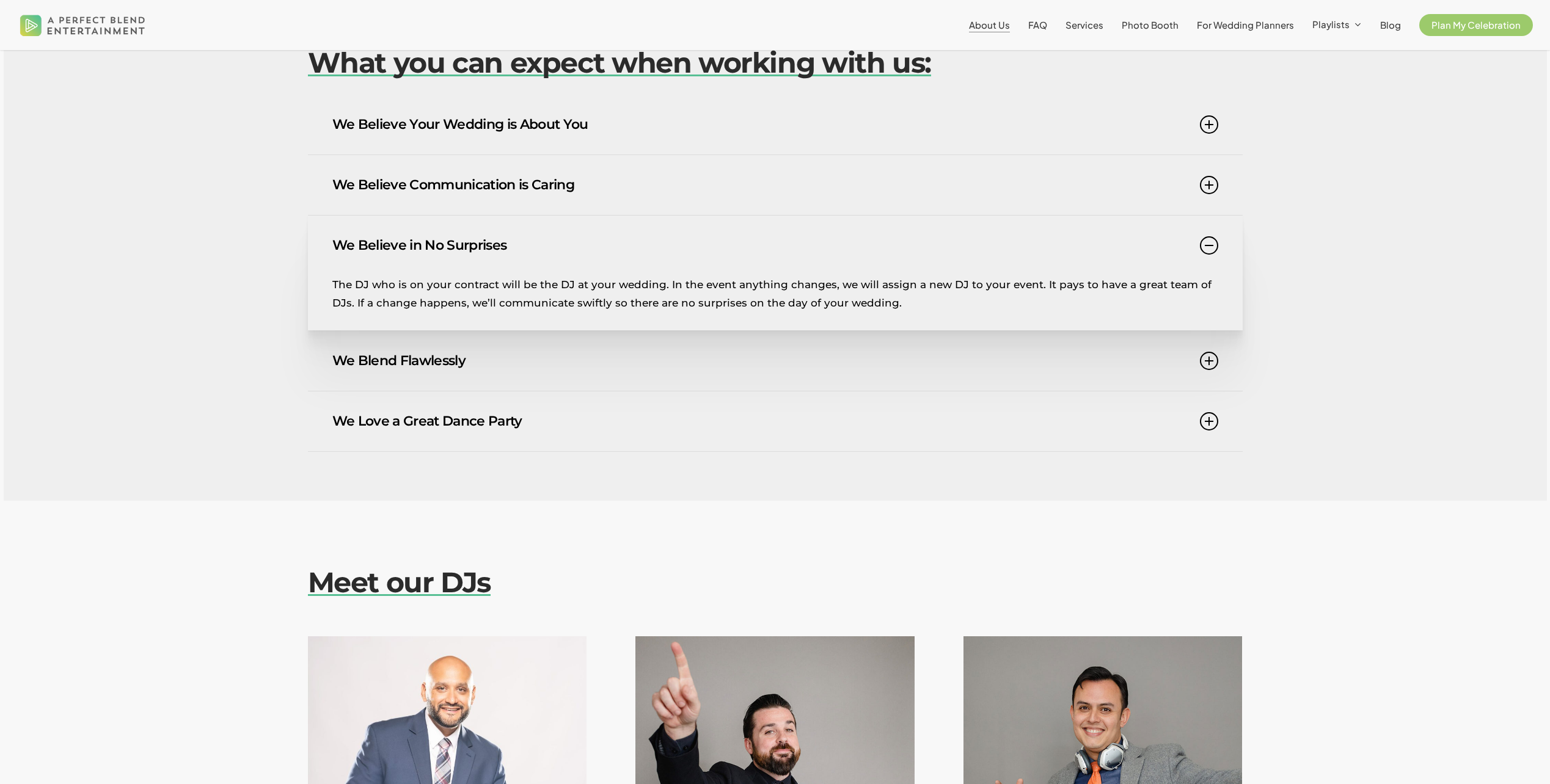
click at [870, 198] on link "We Believe Communication is Caring" at bounding box center [775, 185] width 886 height 60
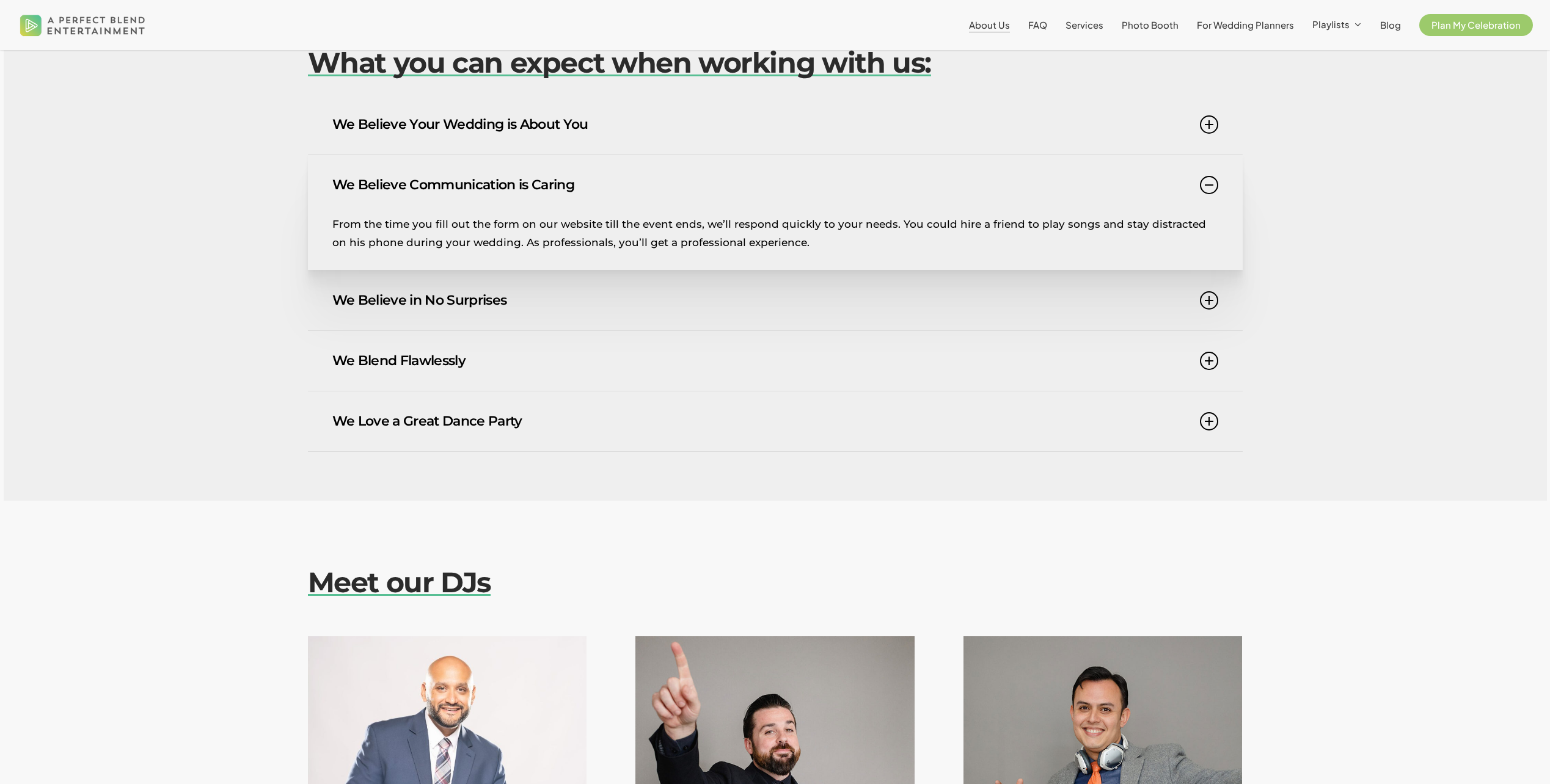
click at [863, 153] on link "We Believe Your Wedding is About You" at bounding box center [775, 125] width 886 height 60
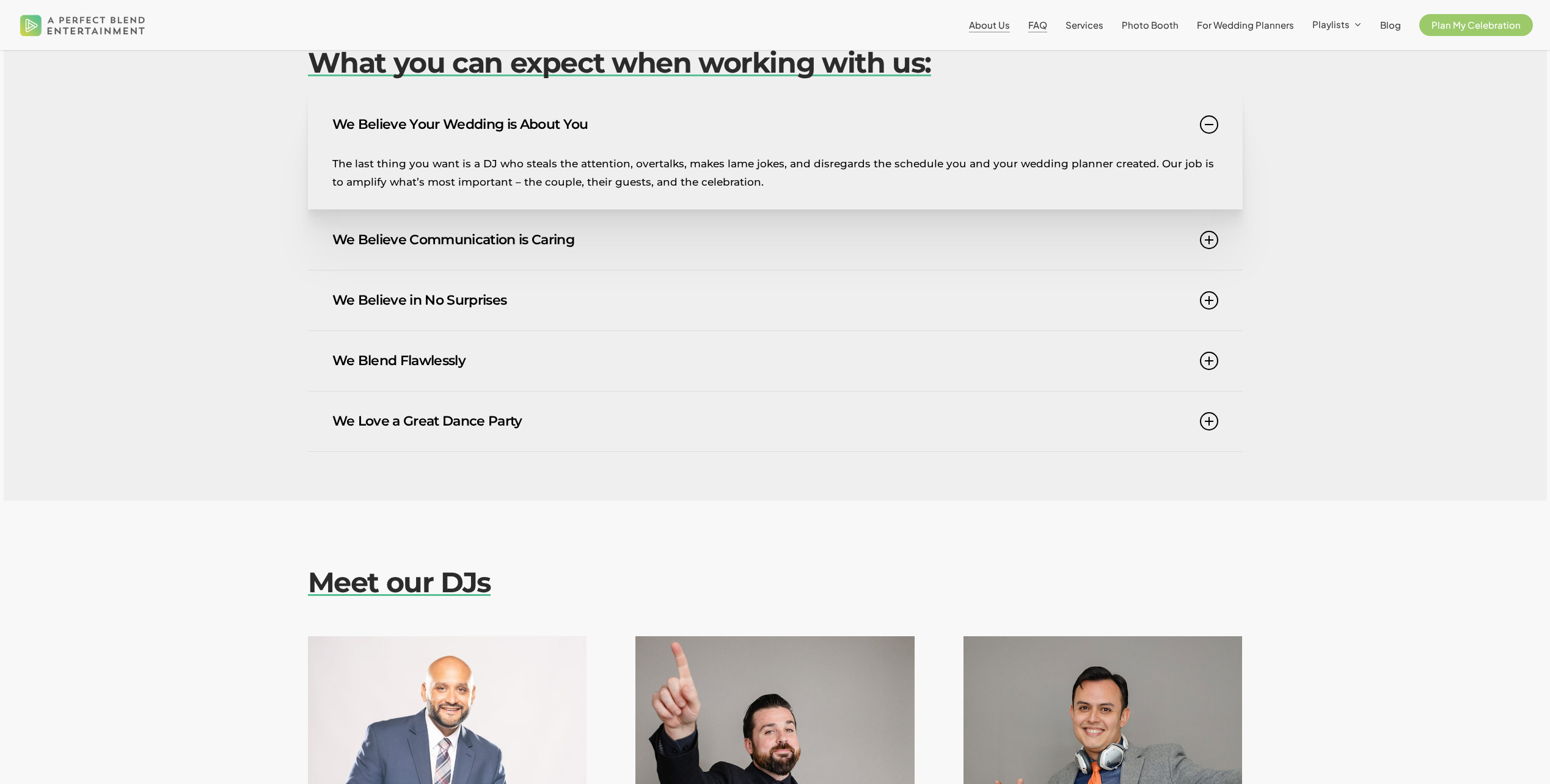
click at [1045, 20] on span "FAQ" at bounding box center [1038, 25] width 19 height 12
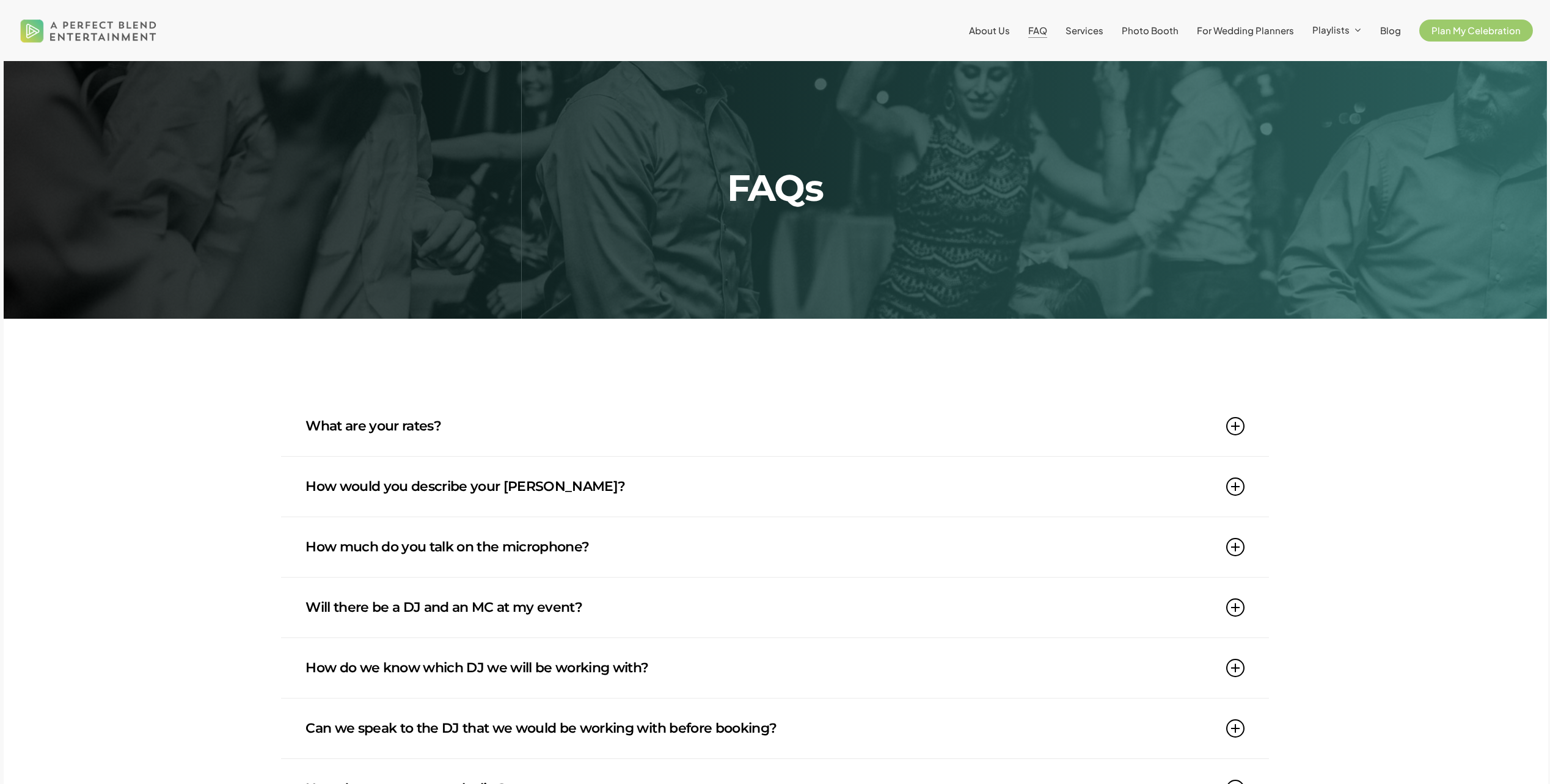
click at [558, 423] on link "What are your rates?" at bounding box center [775, 426] width 939 height 60
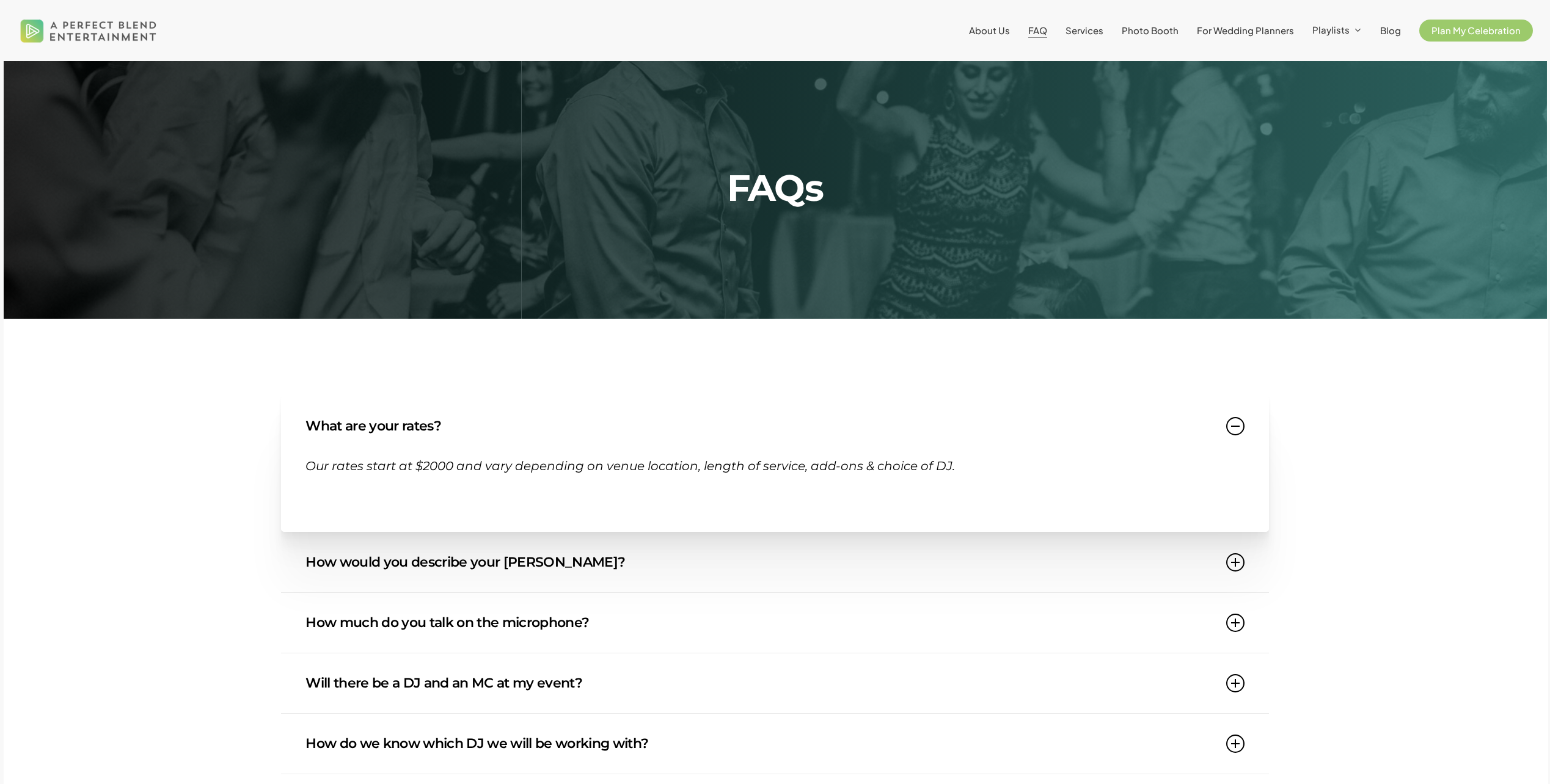
click at [1259, 20] on li "For Wedding Planners" at bounding box center [1245, 31] width 115 height 61
click at [1261, 32] on span "For Wedding Planners" at bounding box center [1245, 31] width 97 height 12
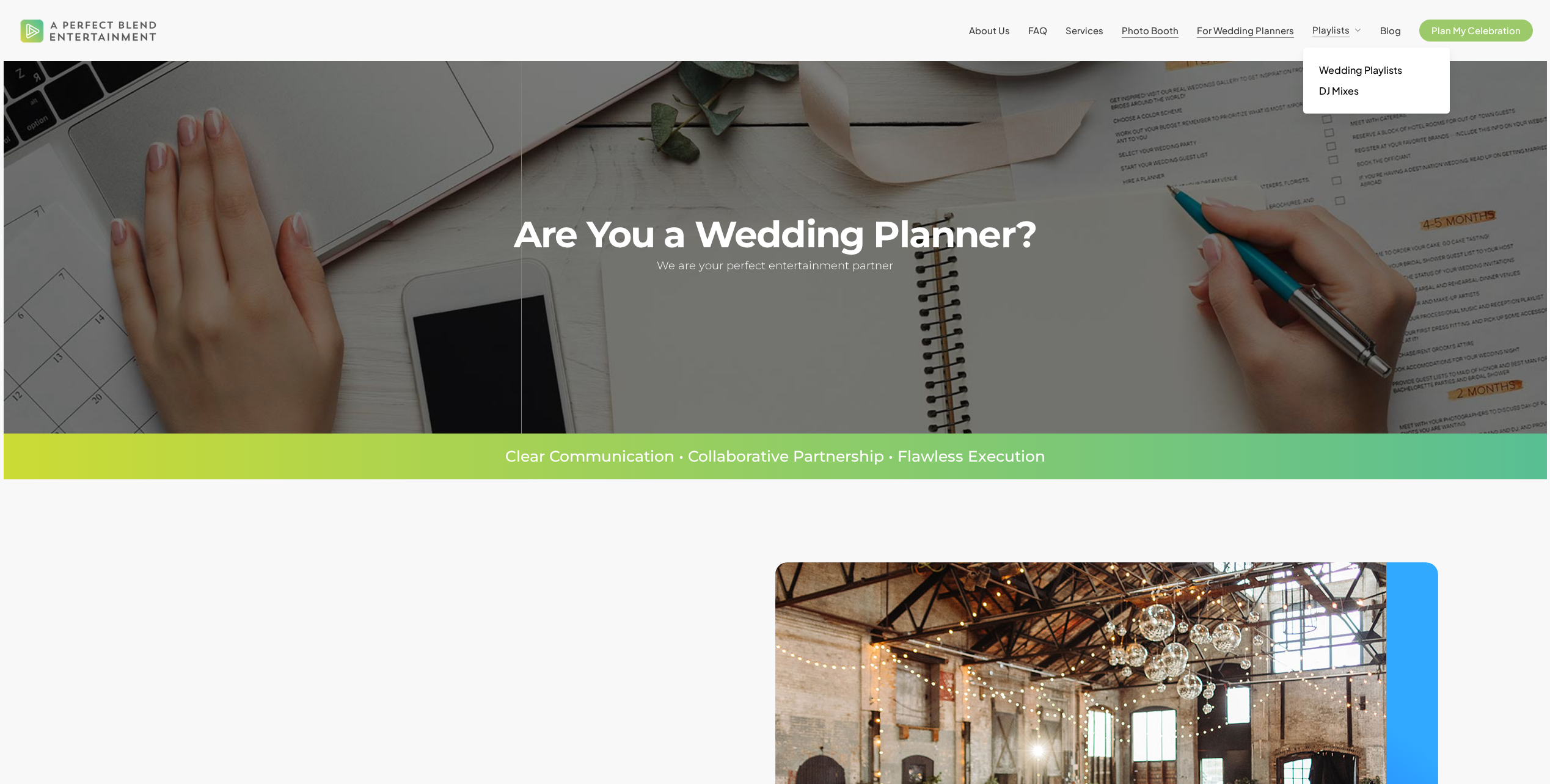
click at [1156, 25] on span "Photo Booth" at bounding box center [1150, 31] width 57 height 12
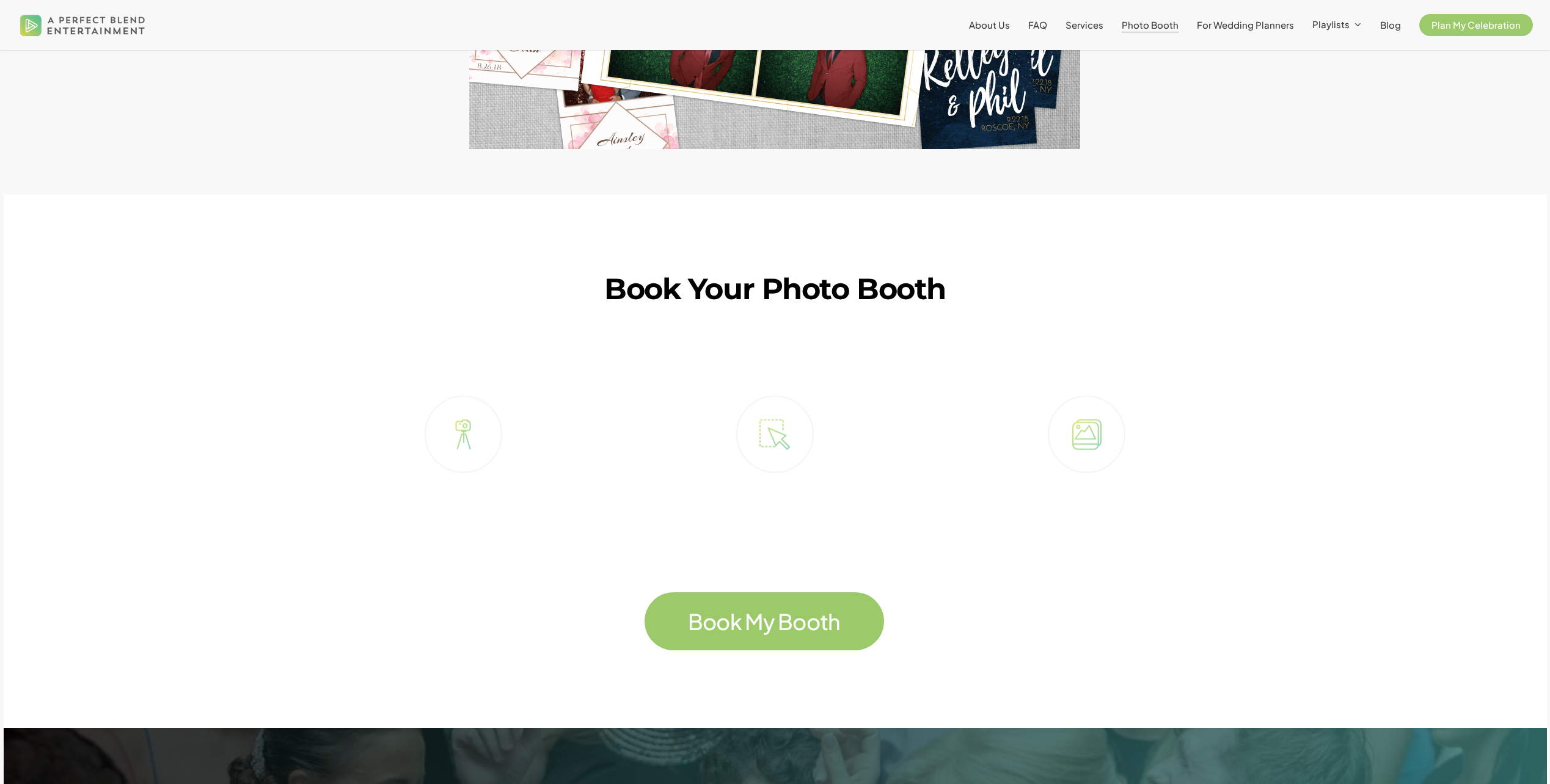
scroll to position [2687, 0]
